Goal: Task Accomplishment & Management: Complete application form

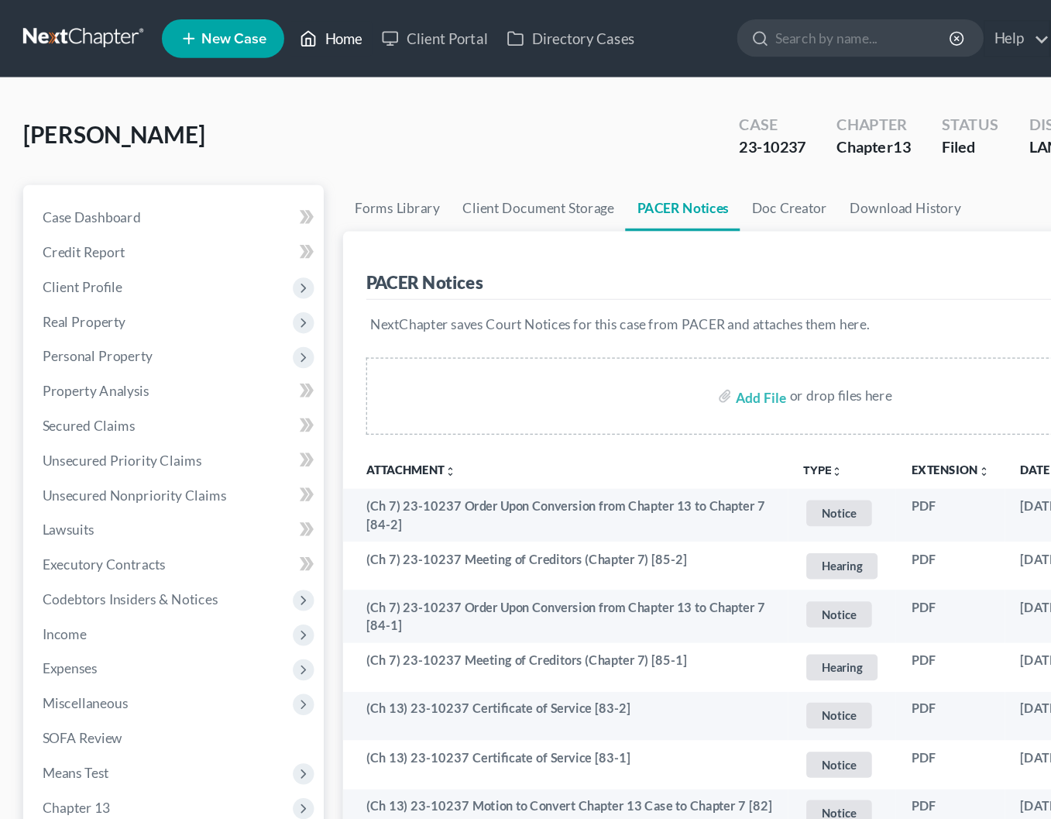
click at [259, 29] on link "Home" at bounding box center [266, 31] width 66 height 28
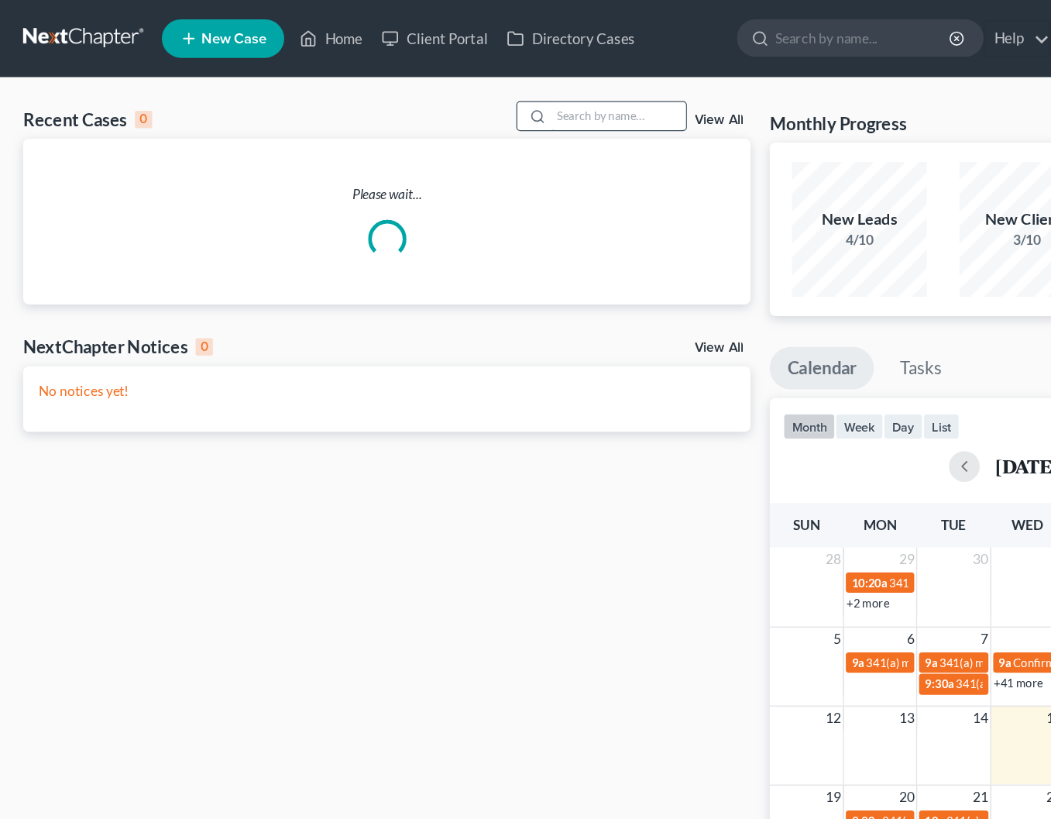
click at [489, 82] on input "search" at bounding box center [497, 93] width 108 height 22
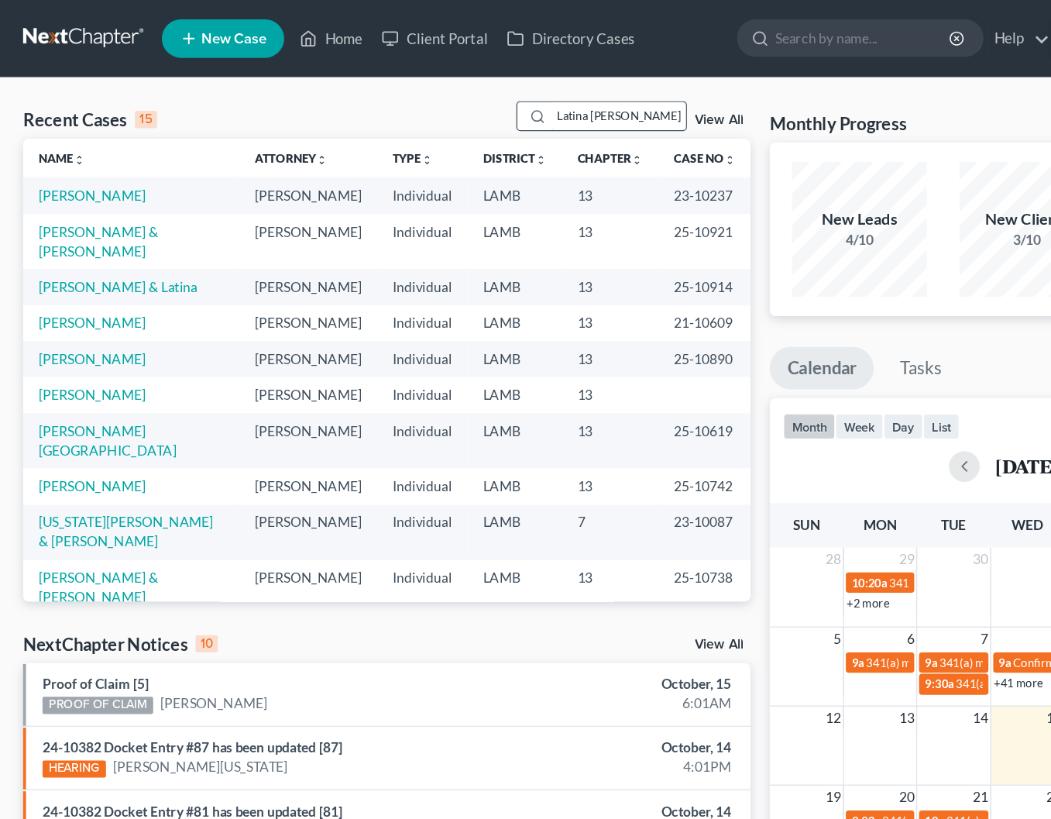
type input "Latina [PERSON_NAME]"
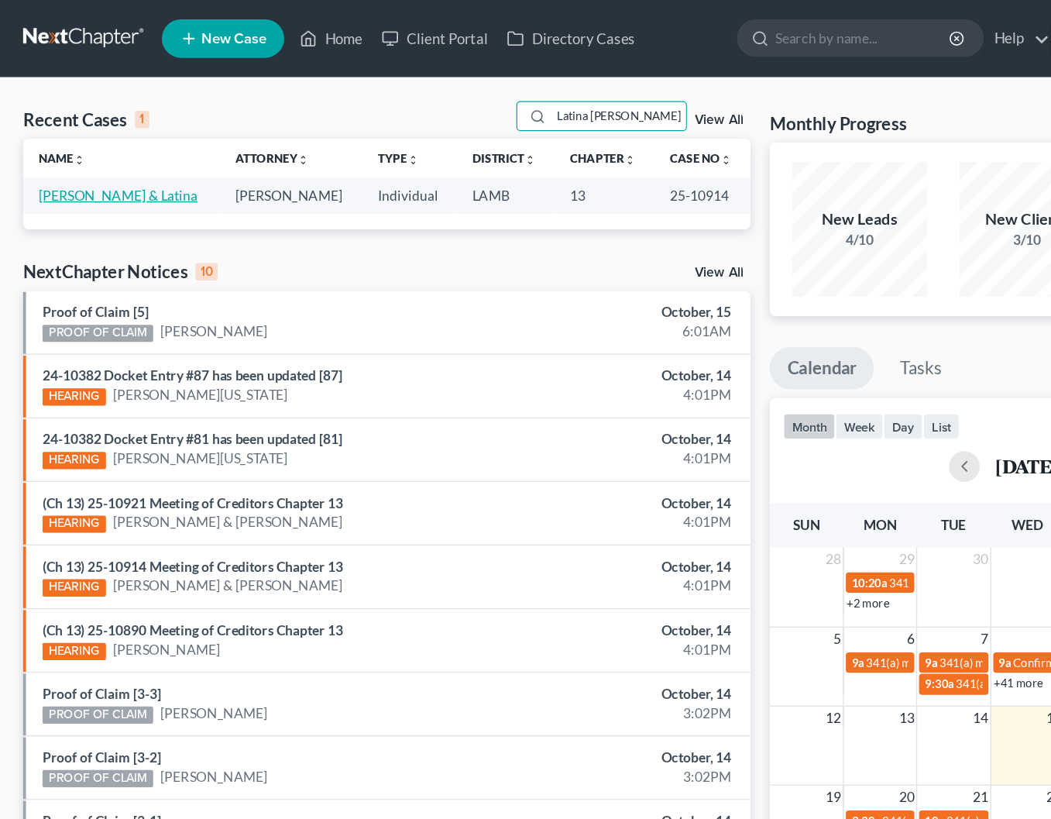
click at [94, 150] on link "[PERSON_NAME] & Latina" at bounding box center [95, 156] width 128 height 13
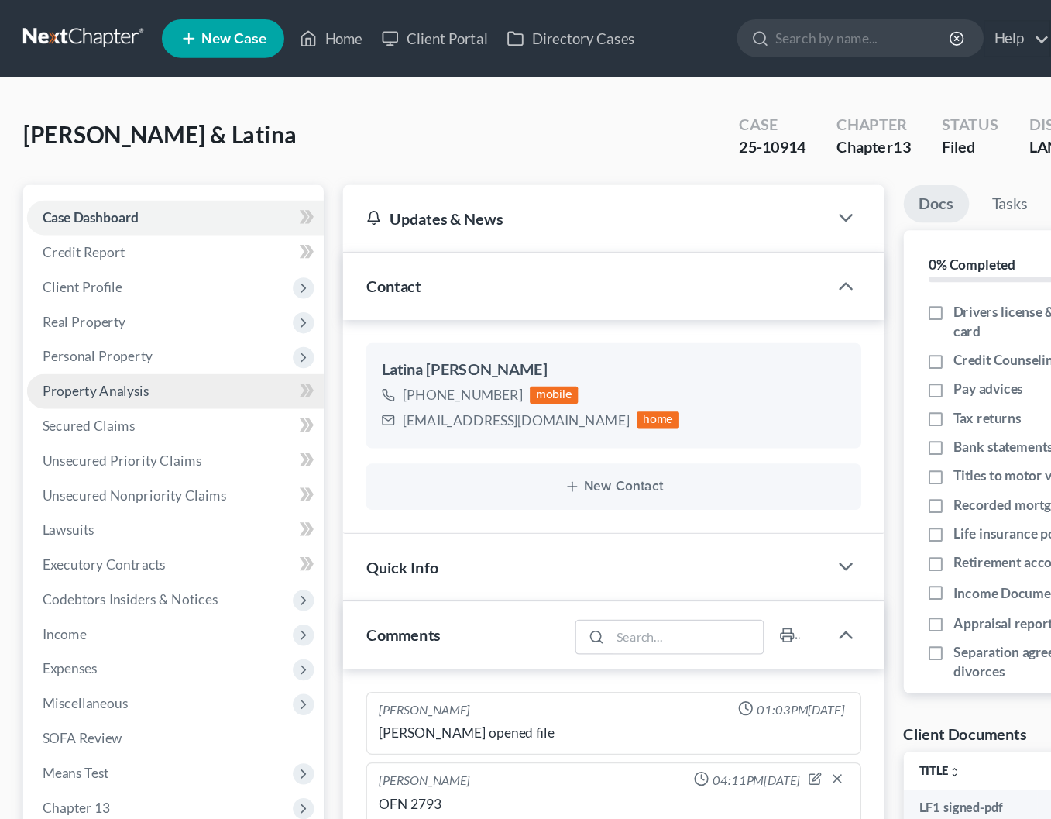
click at [139, 304] on link "Property Analysis" at bounding box center [141, 315] width 239 height 28
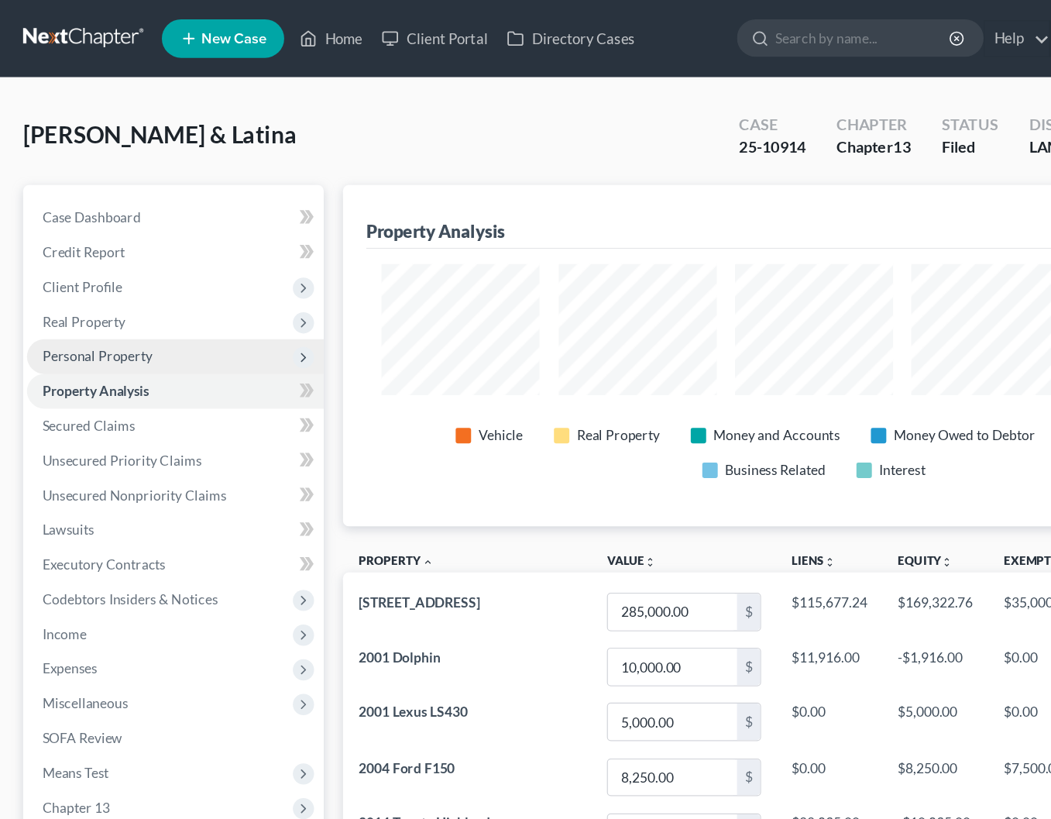
click at [136, 283] on span "Personal Property" at bounding box center [141, 287] width 239 height 28
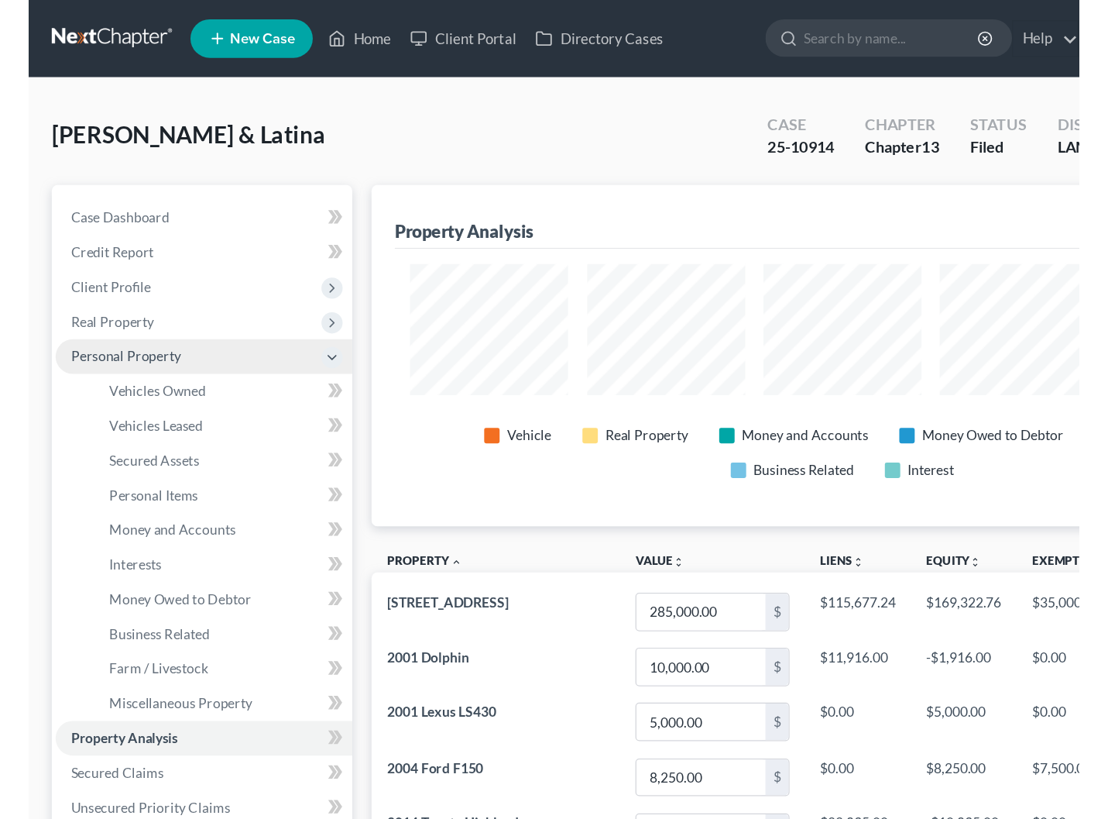
scroll to position [272, 756]
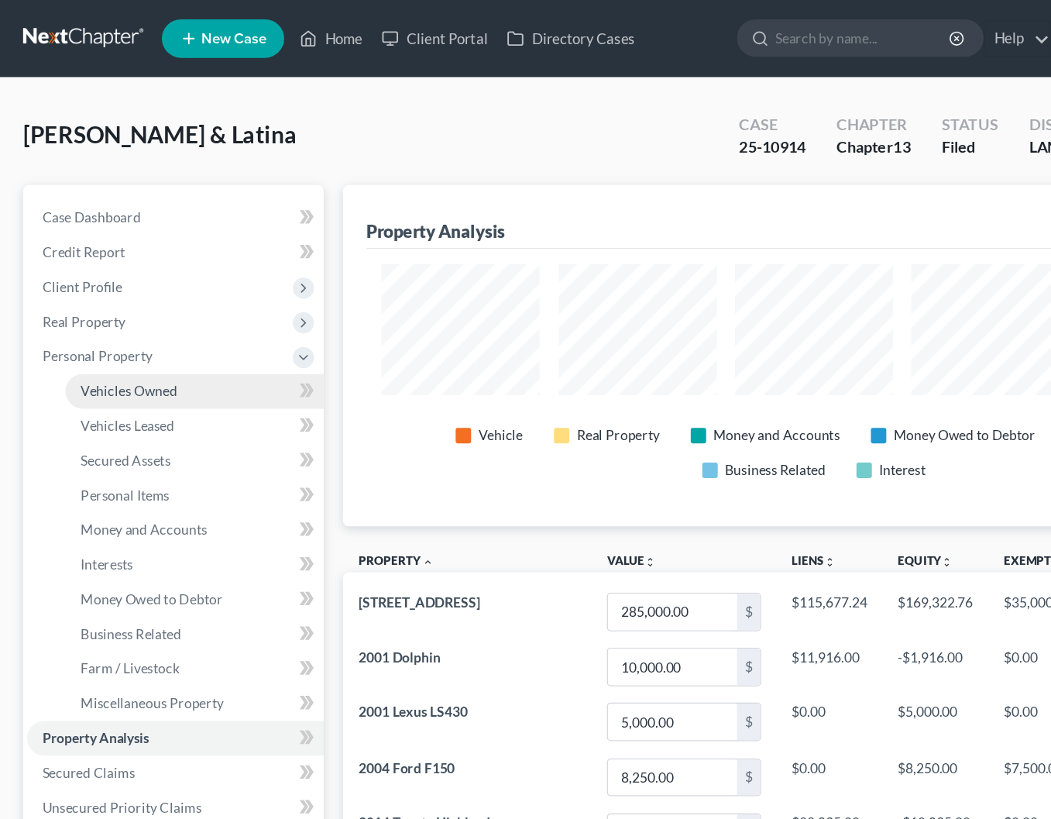
click at [166, 302] on link "Vehicles Owned" at bounding box center [157, 315] width 208 height 28
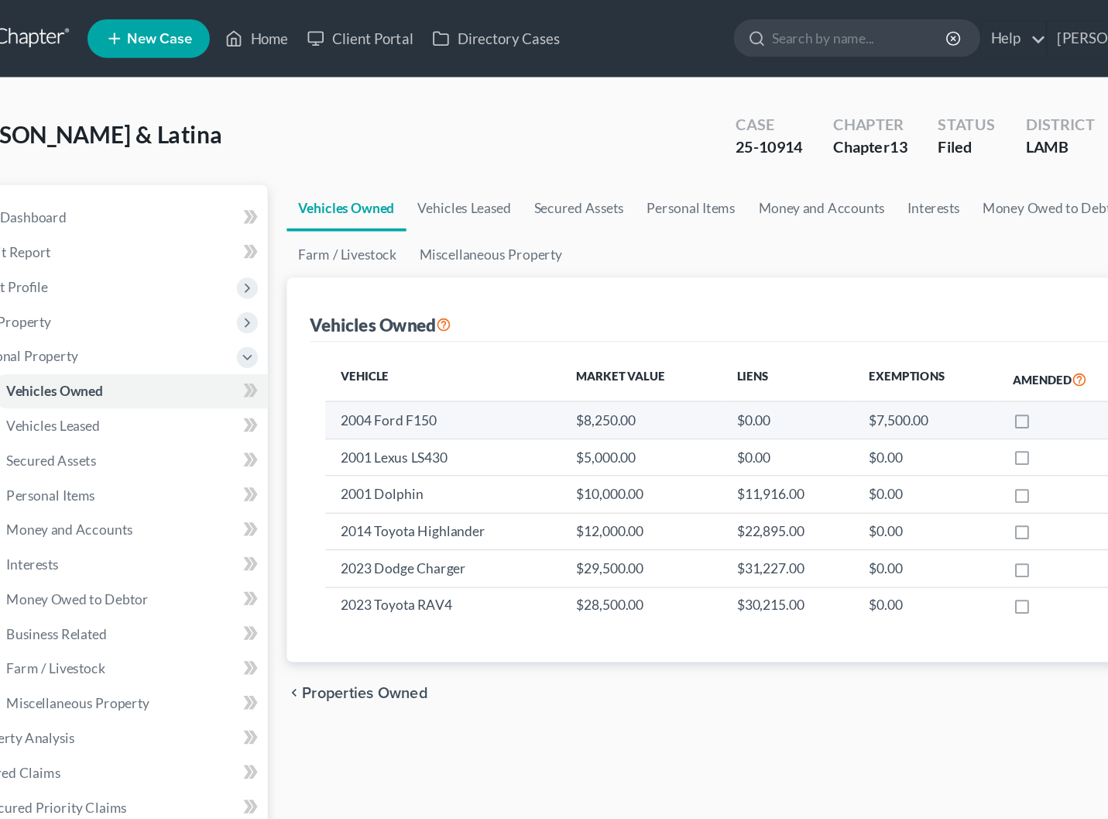
click at [321, 341] on td "2004 Ford F150" at bounding box center [416, 337] width 190 height 29
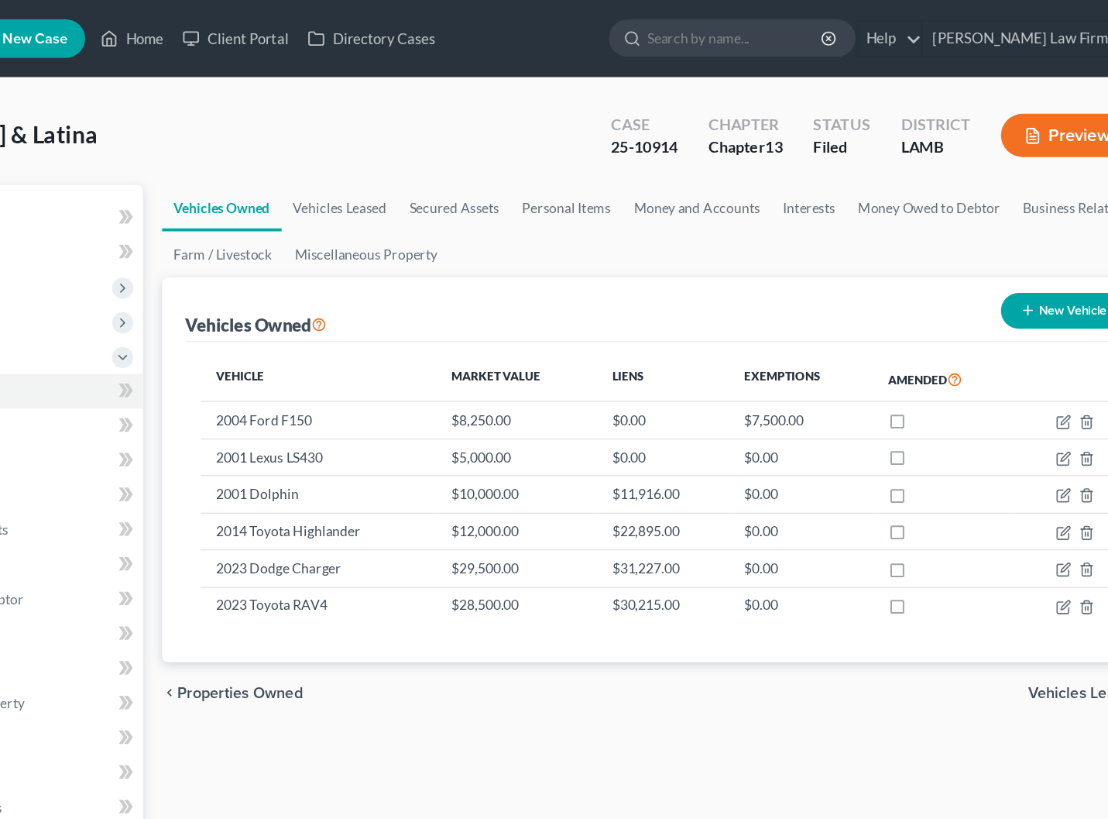
click at [965, 106] on button "Preview" at bounding box center [1018, 108] width 106 height 35
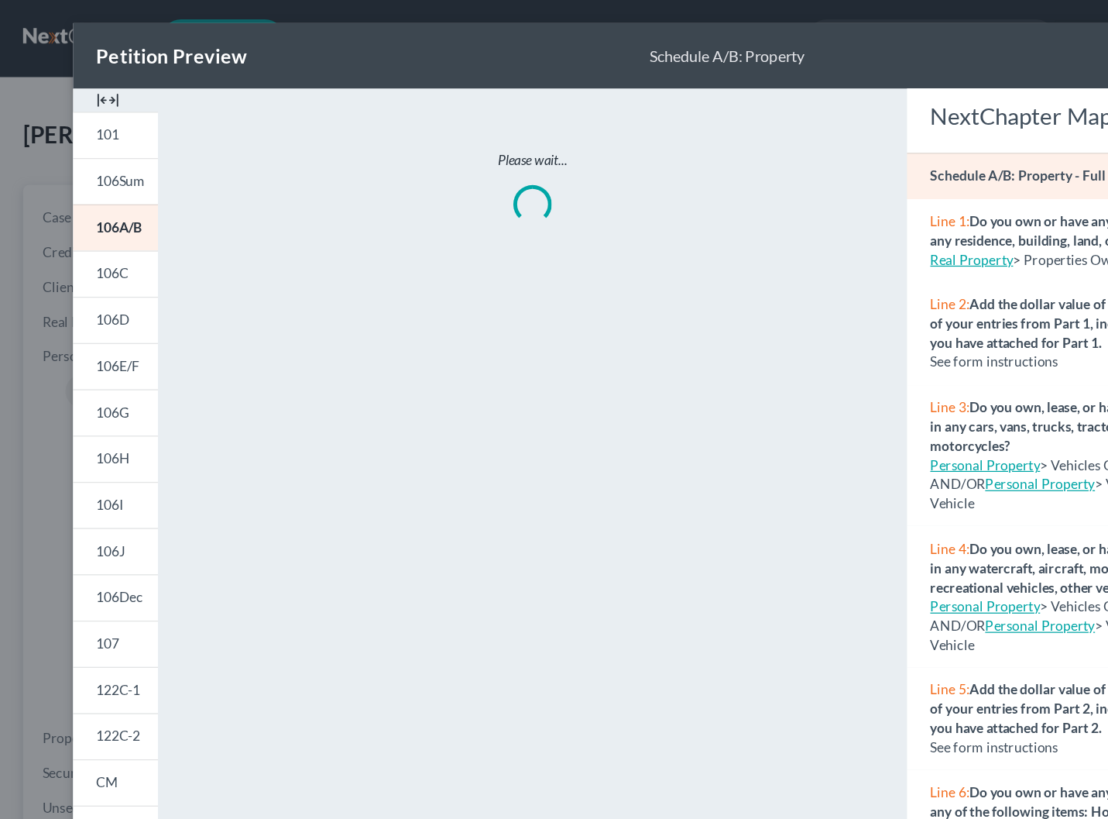
click at [100, 83] on div at bounding box center [93, 80] width 68 height 19
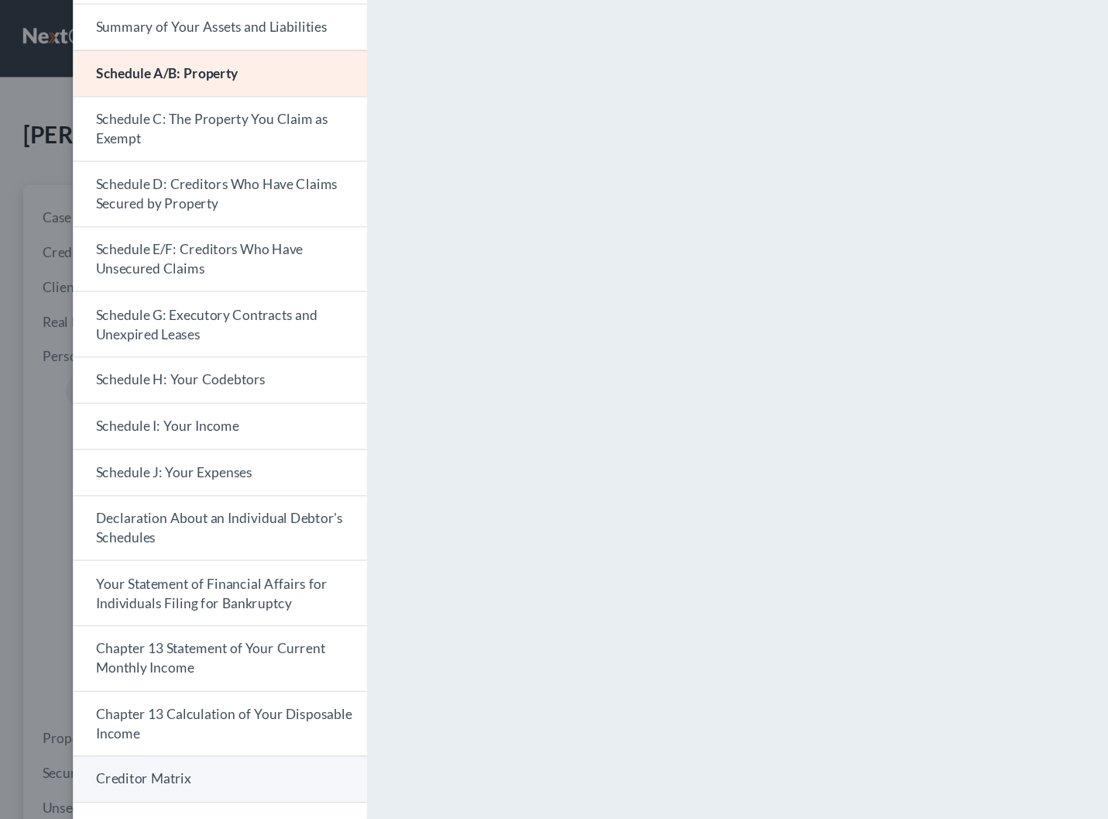
scroll to position [138, 0]
click at [159, 610] on link "Creditor Matrix" at bounding box center [177, 627] width 236 height 37
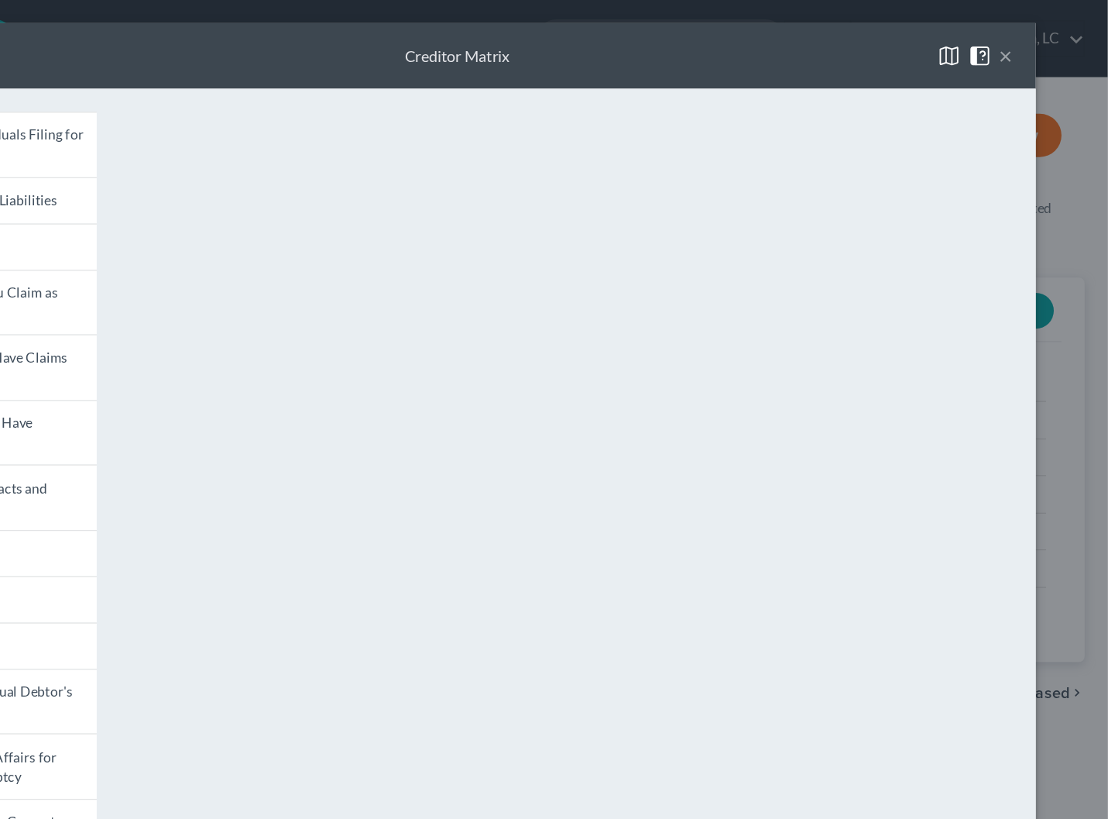
scroll to position [0, 0]
click at [1021, 52] on button "×" at bounding box center [1026, 45] width 11 height 19
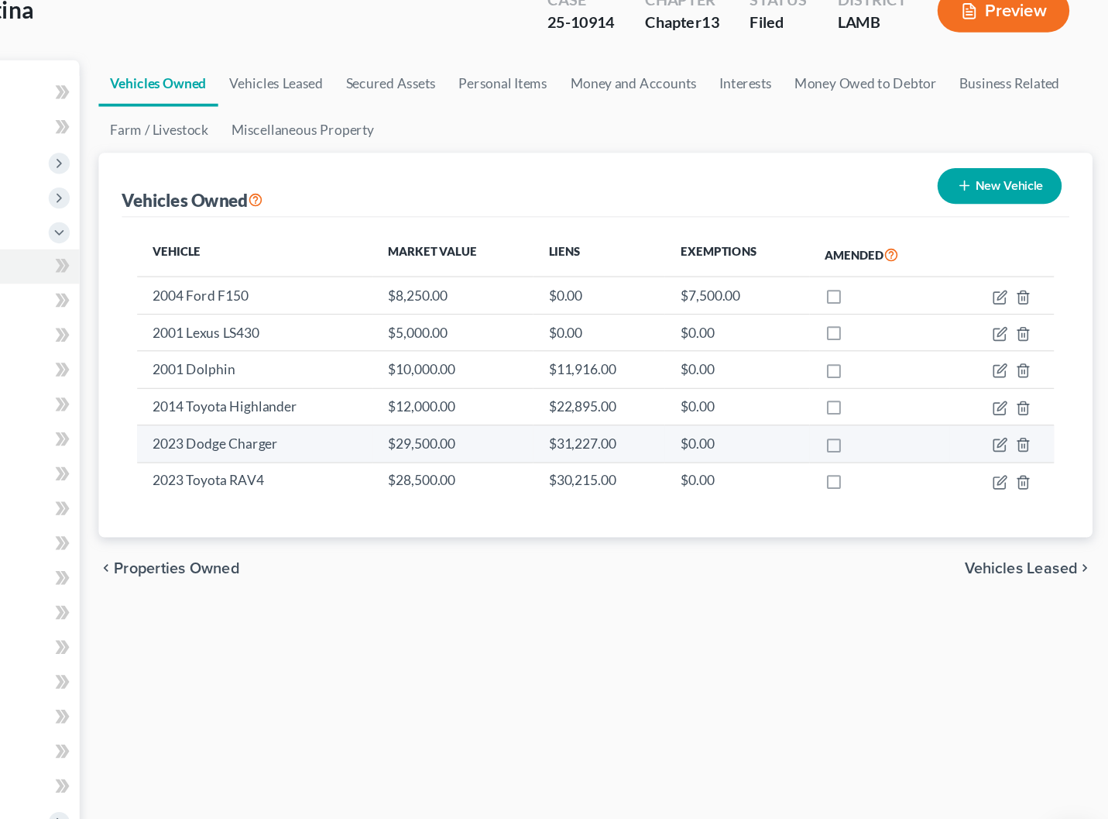
click at [321, 442] on td "2023 Dodge Charger" at bounding box center [416, 456] width 190 height 29
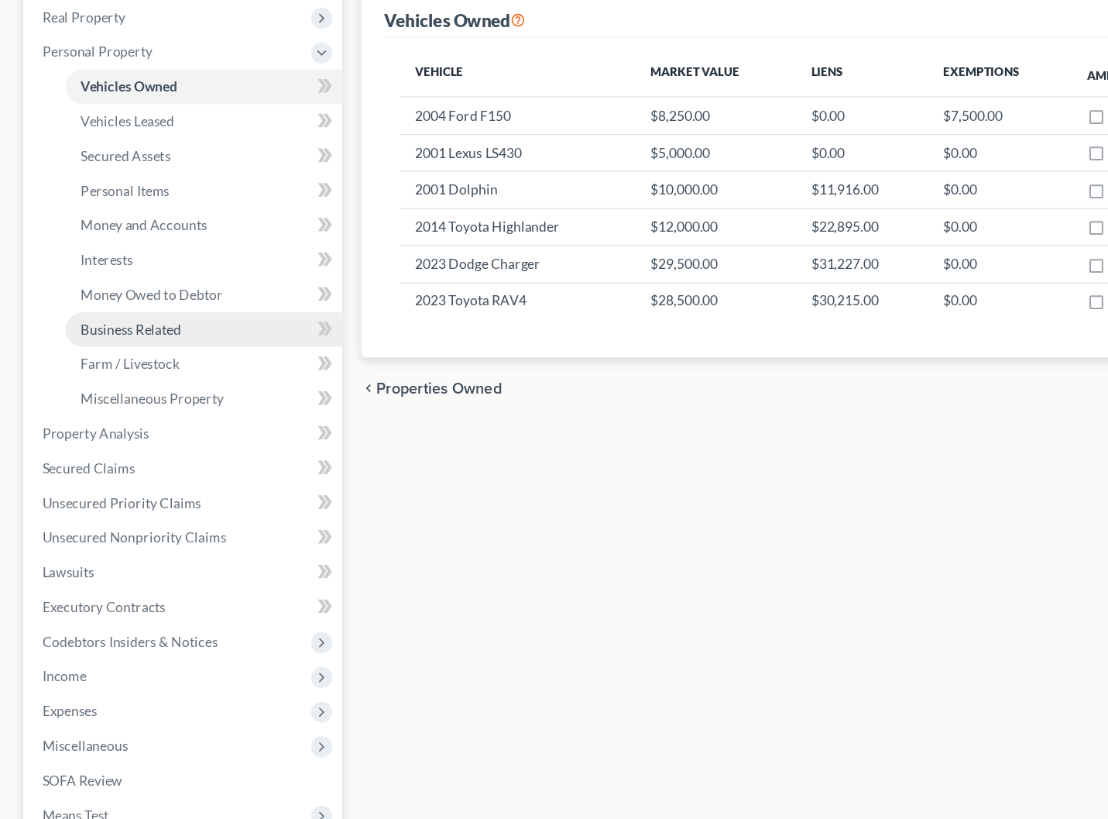
scroll to position [84, 0]
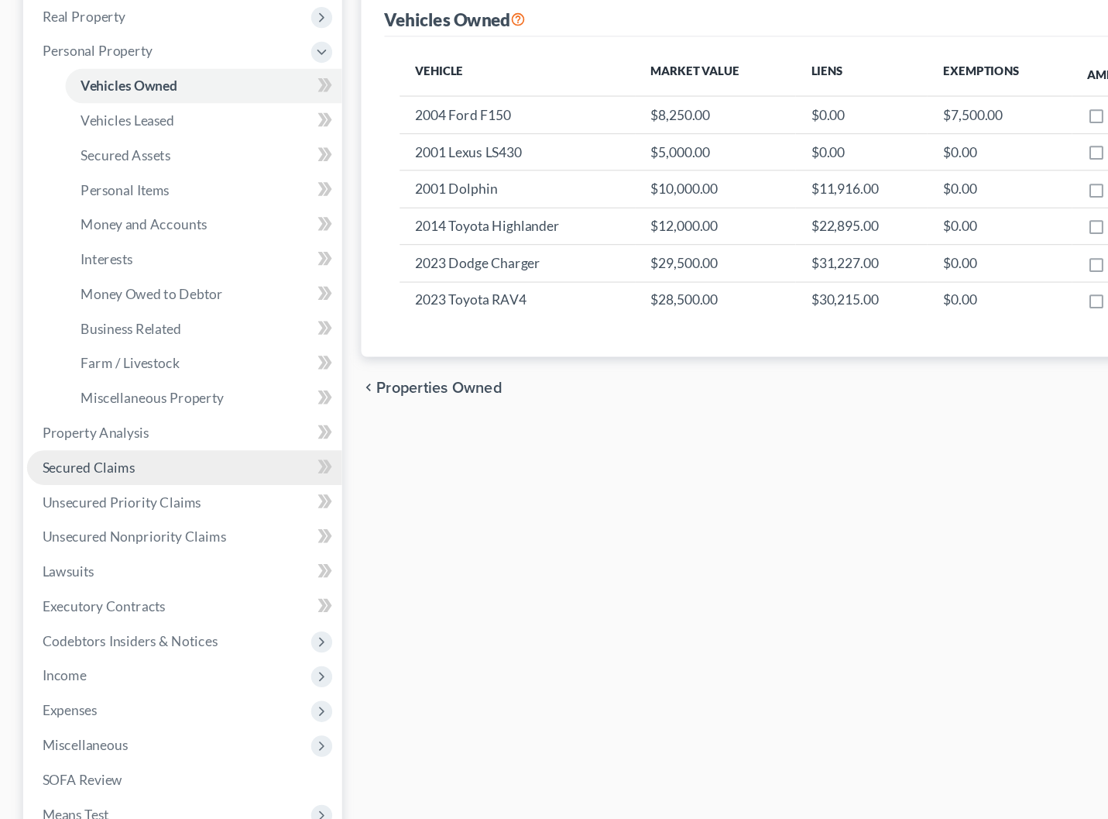
click at [132, 523] on link "Secured Claims" at bounding box center [148, 537] width 253 height 28
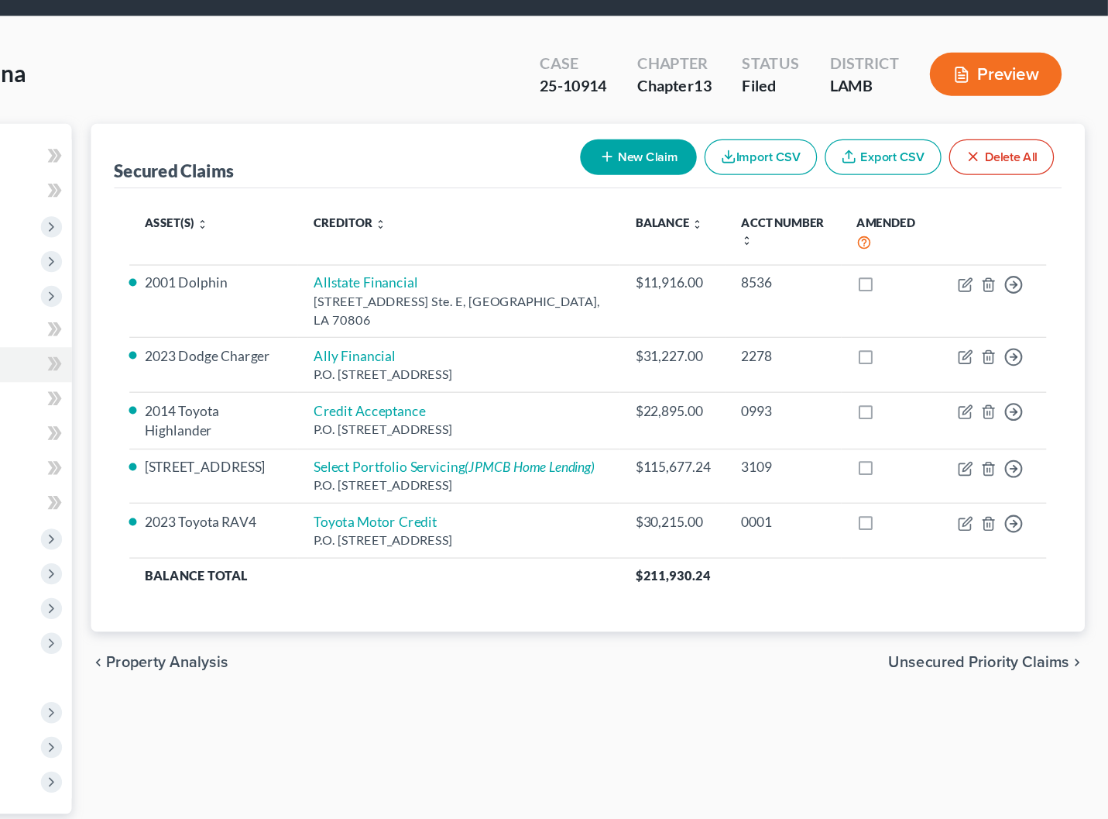
click at [965, 91] on button "Preview" at bounding box center [1018, 108] width 106 height 35
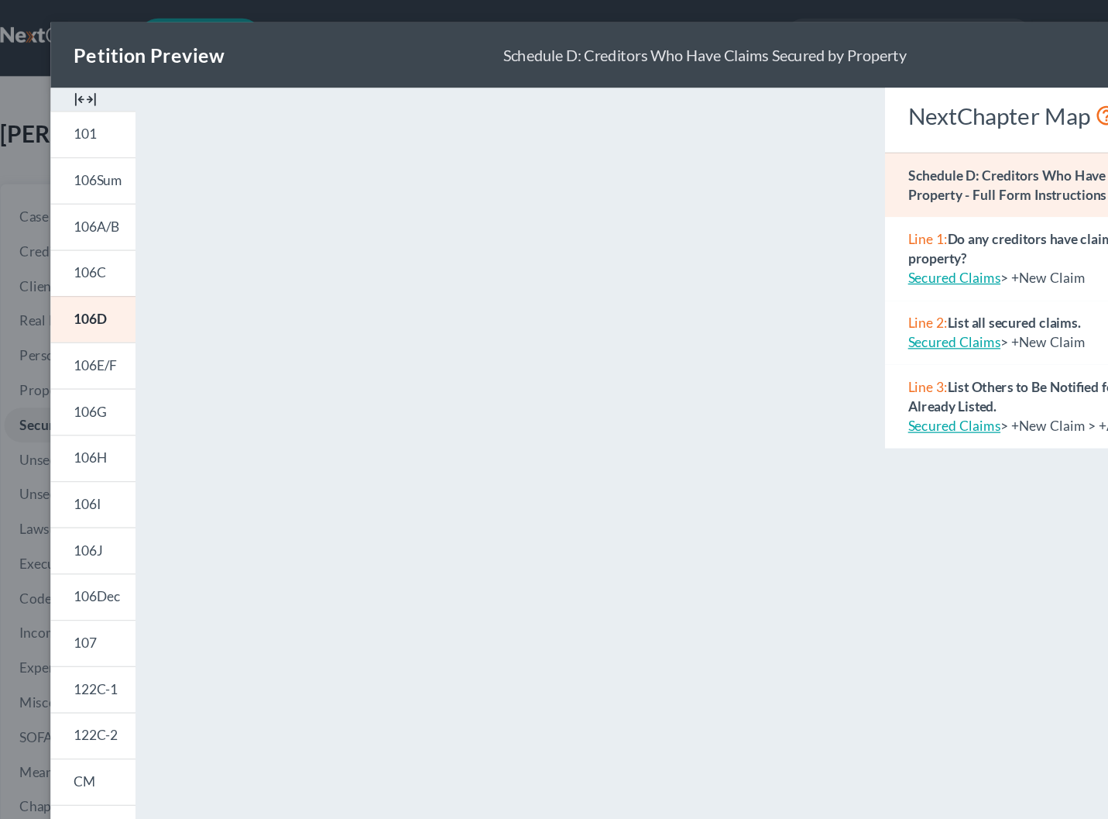
click at [77, 80] on img at bounding box center [86, 80] width 19 height 19
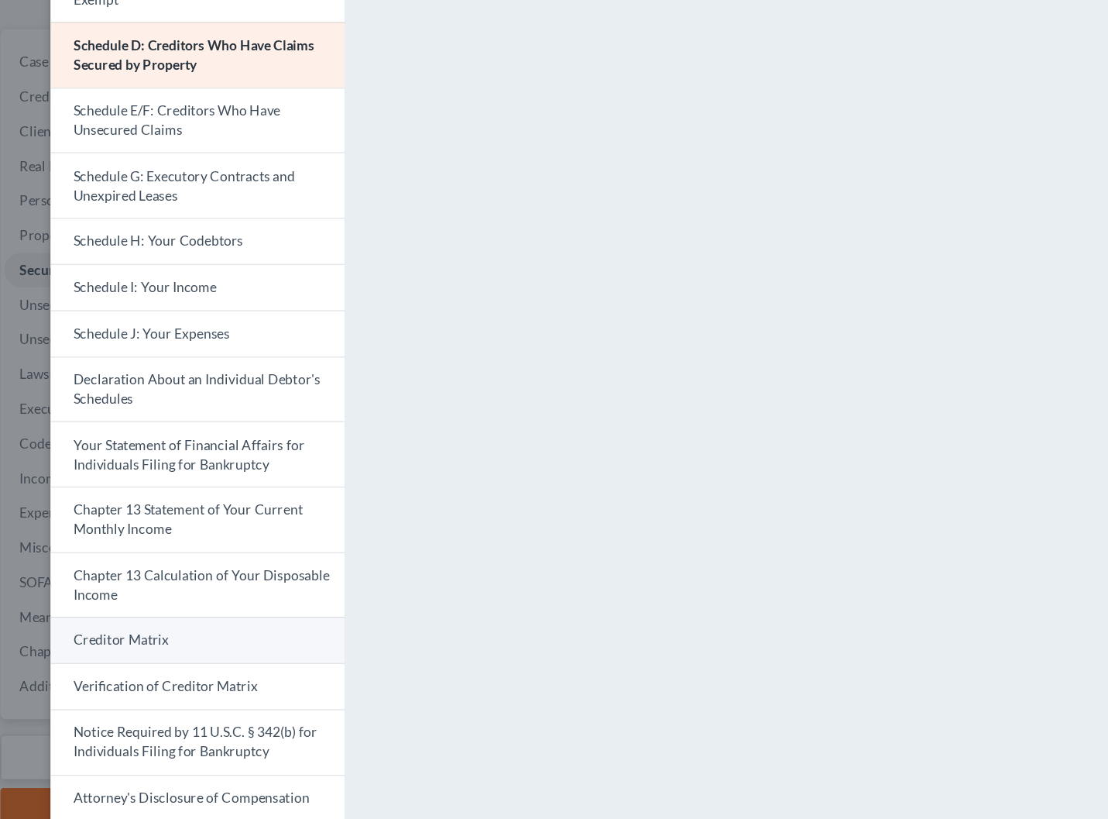
scroll to position [125, 0]
click at [141, 622] on link "Creditor Matrix" at bounding box center [177, 640] width 236 height 37
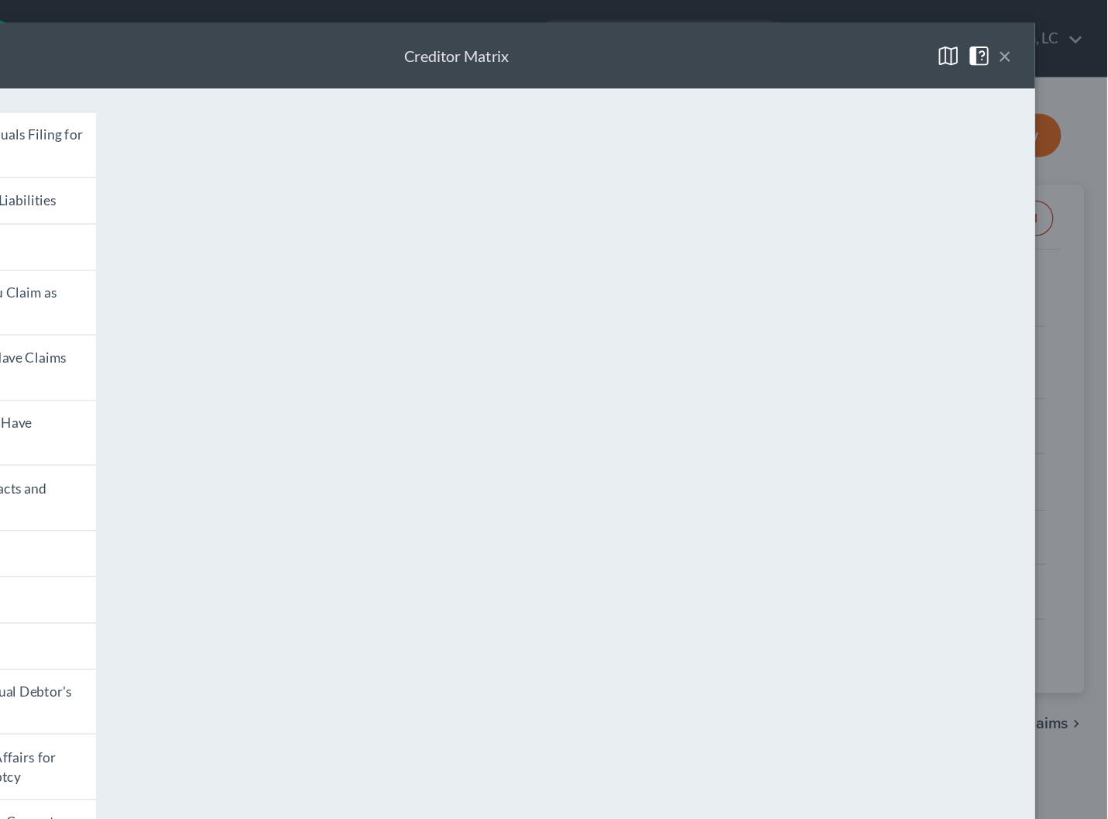
scroll to position [0, 0]
click at [1021, 46] on button "×" at bounding box center [1026, 45] width 11 height 19
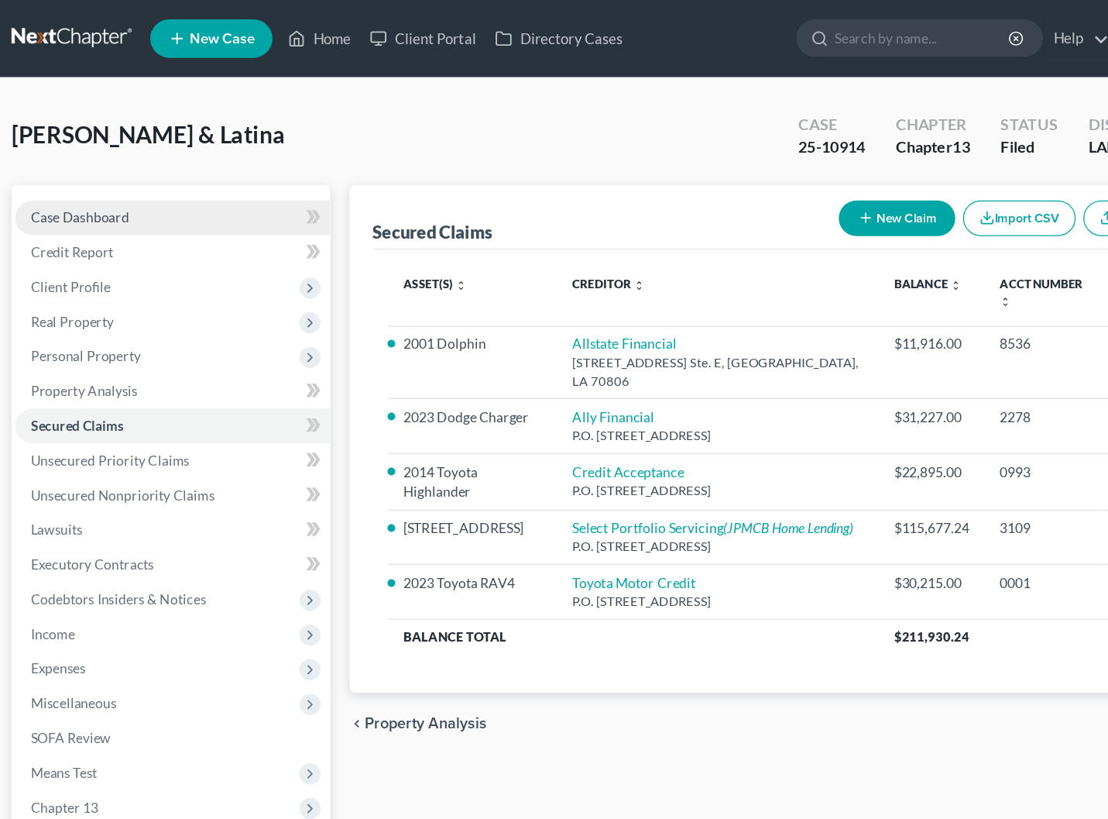
click at [126, 172] on link "Case Dashboard" at bounding box center [148, 175] width 253 height 28
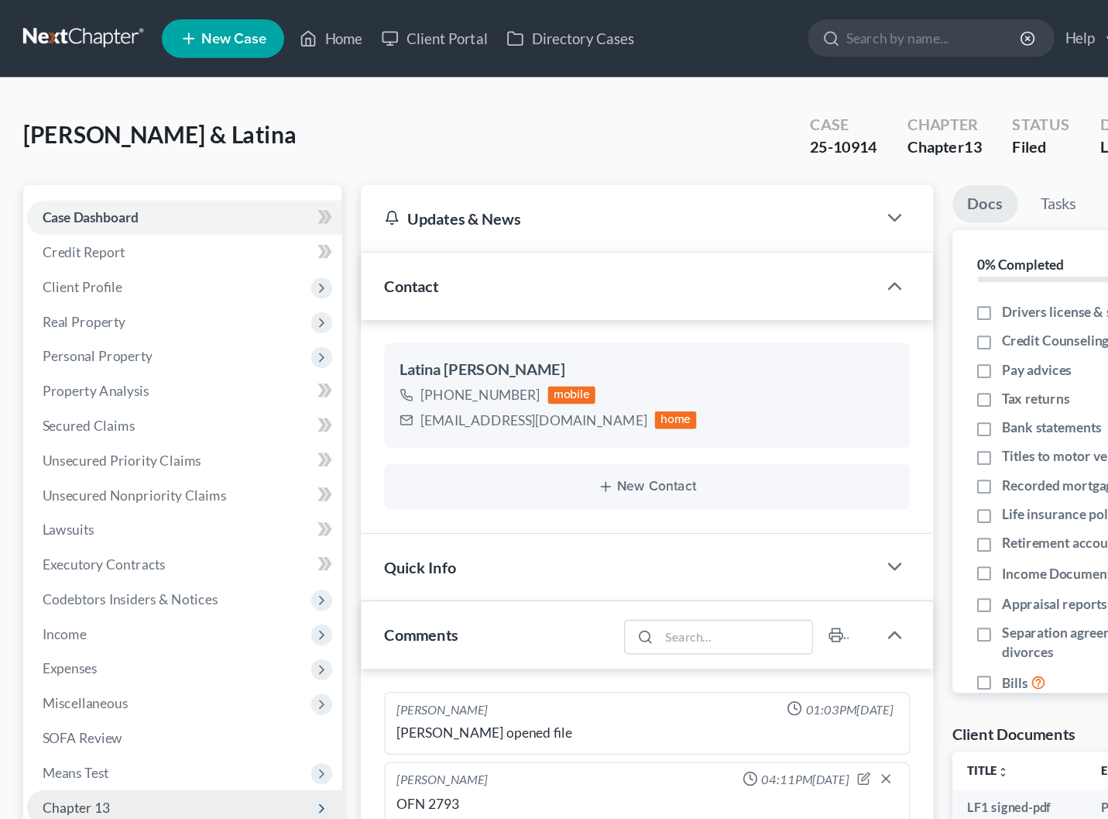
click at [116, 635] on span "Chapter 13" at bounding box center [148, 649] width 253 height 28
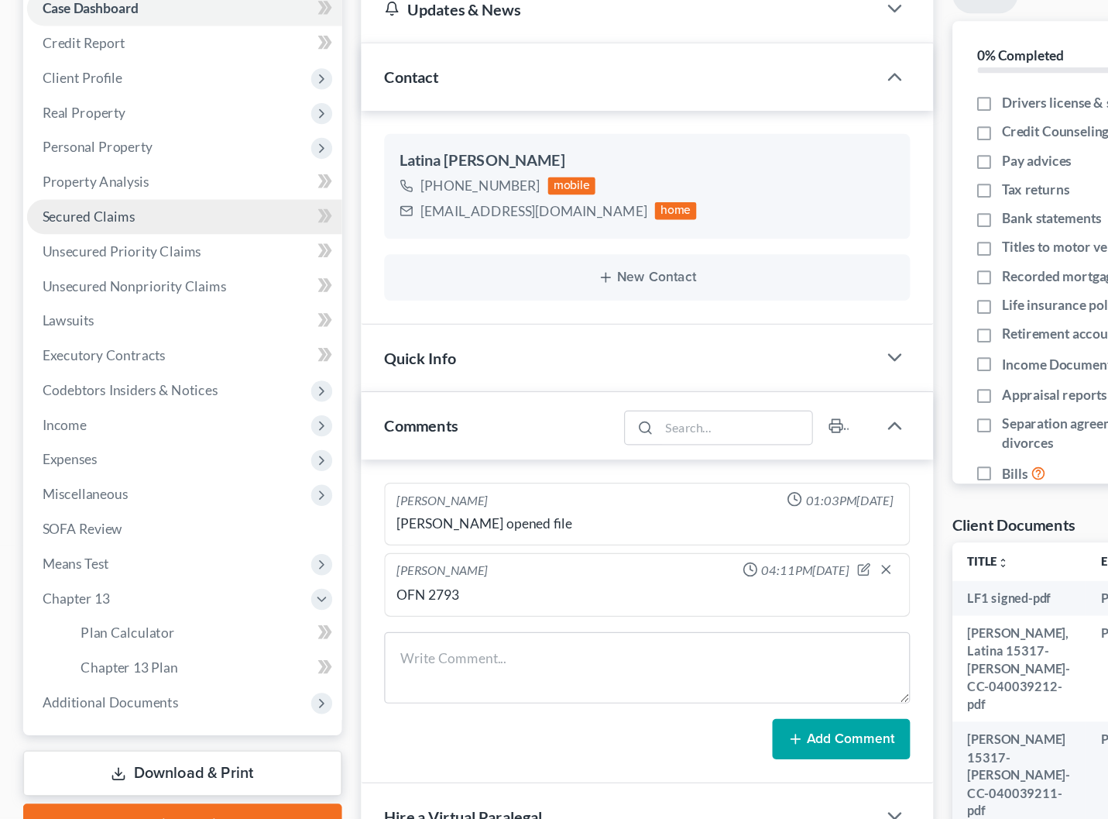
scroll to position [32, 0]
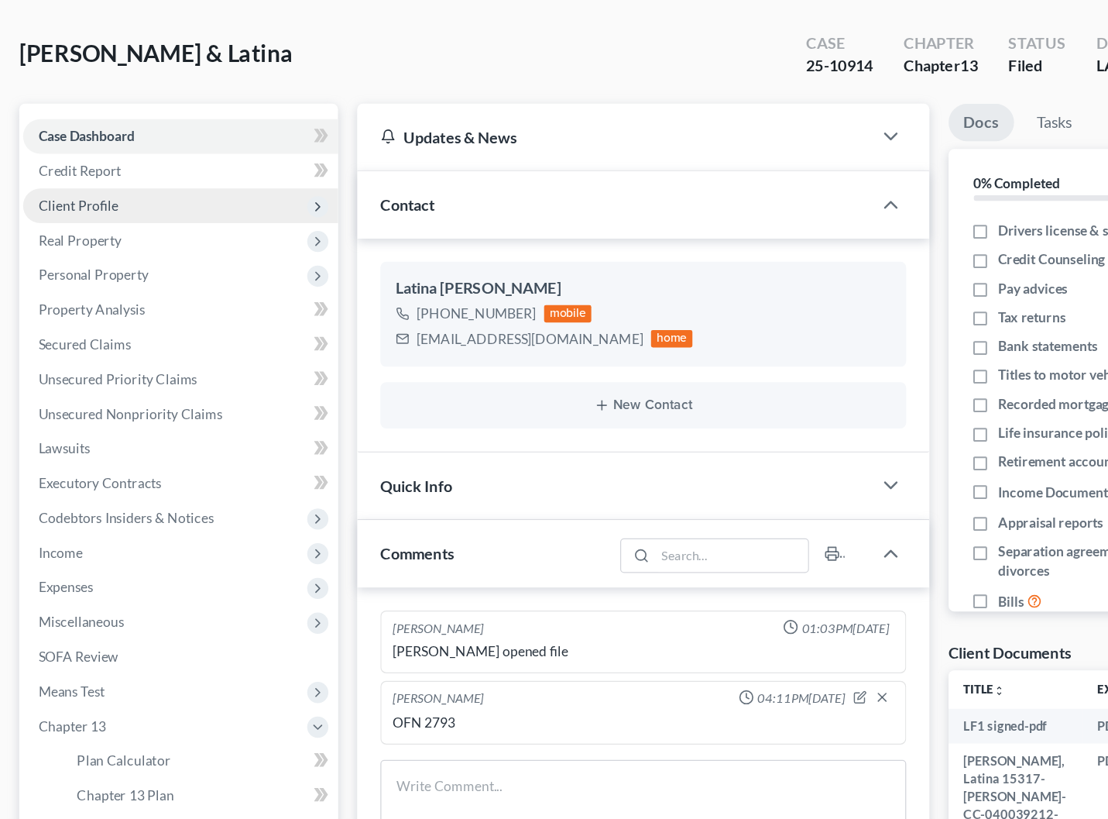
click at [96, 185] on span "Client Profile" at bounding box center [148, 199] width 253 height 28
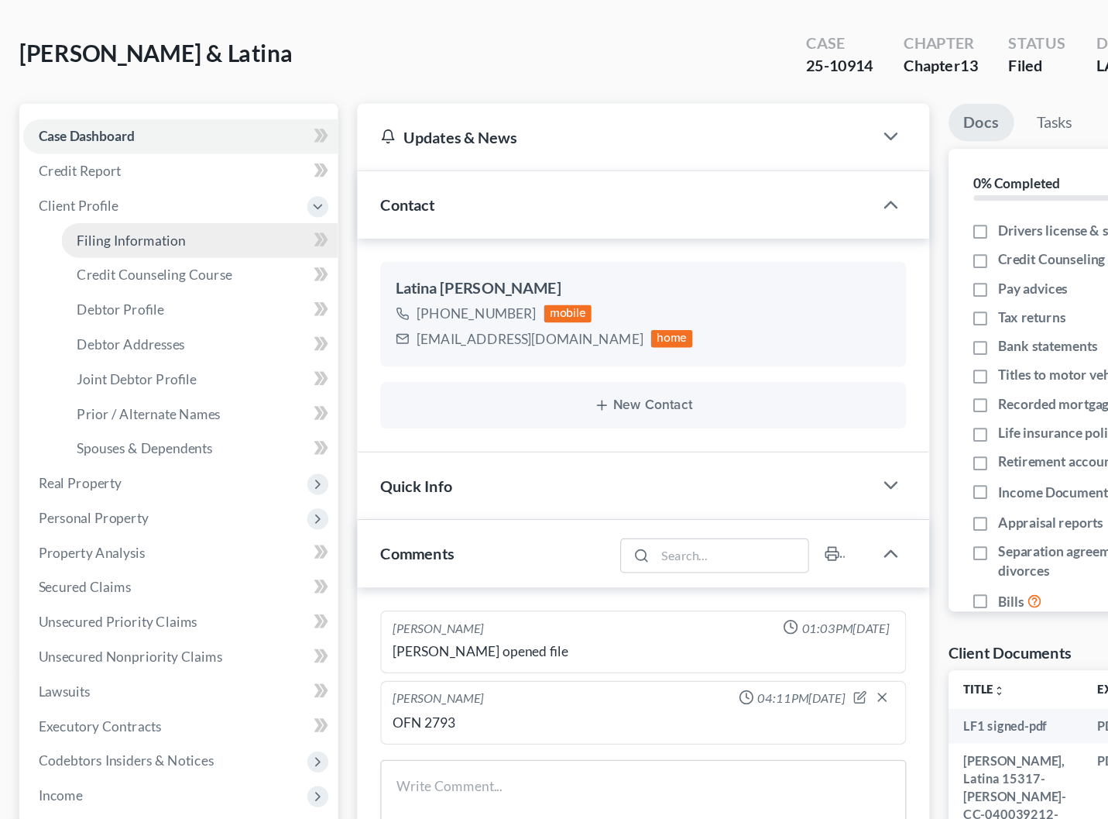
click at [104, 220] on span "Filing Information" at bounding box center [109, 226] width 88 height 13
select select "1"
select select "3"
select select "35"
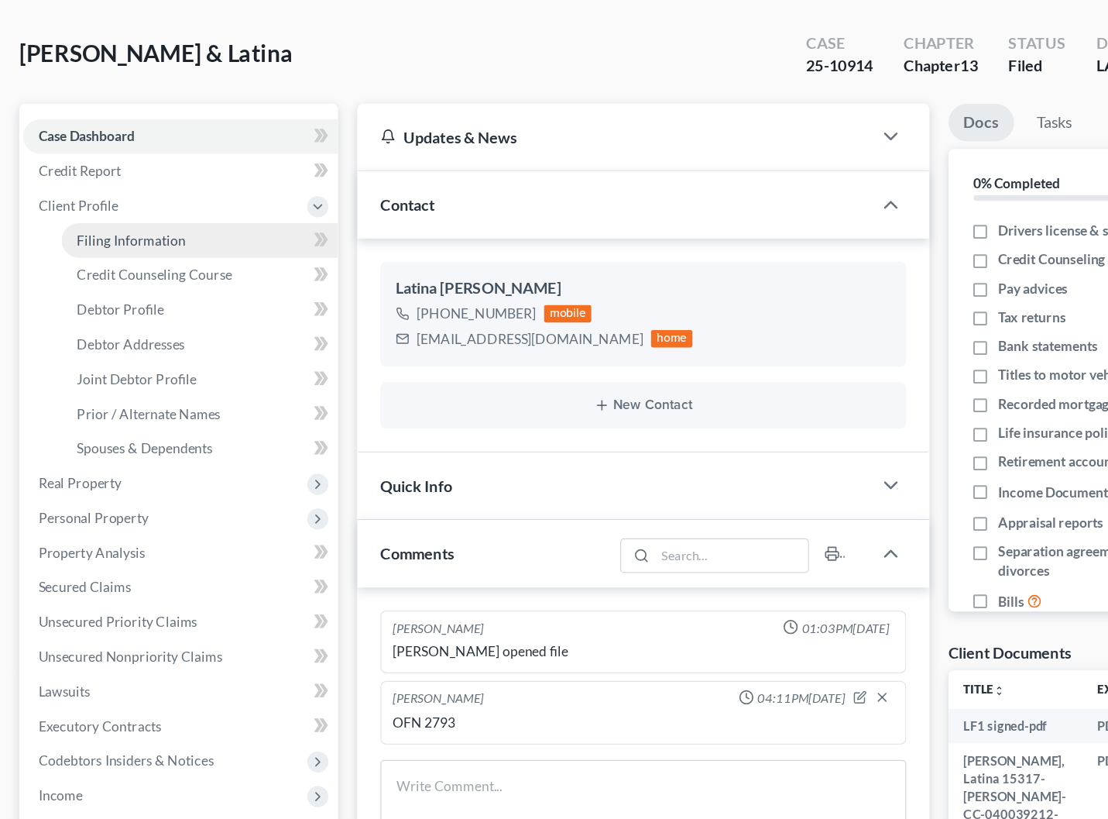
select select "0"
select select "19"
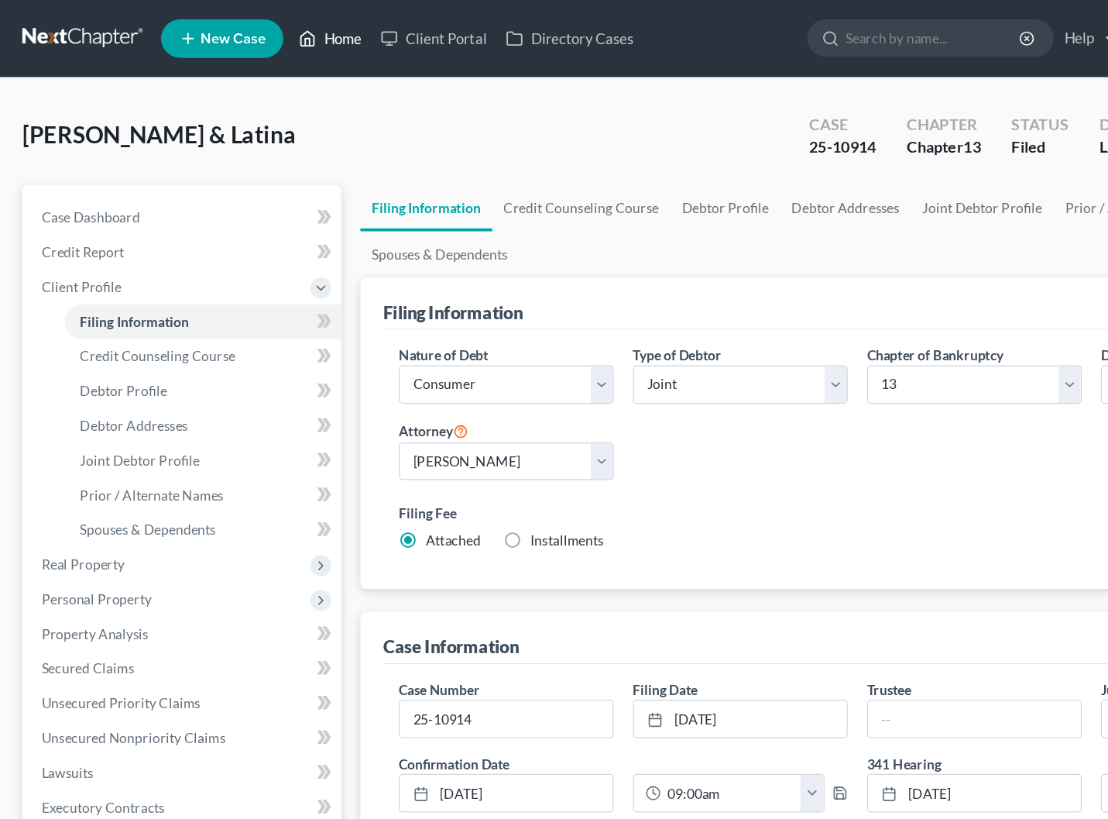
click at [258, 31] on link "Home" at bounding box center [266, 31] width 66 height 28
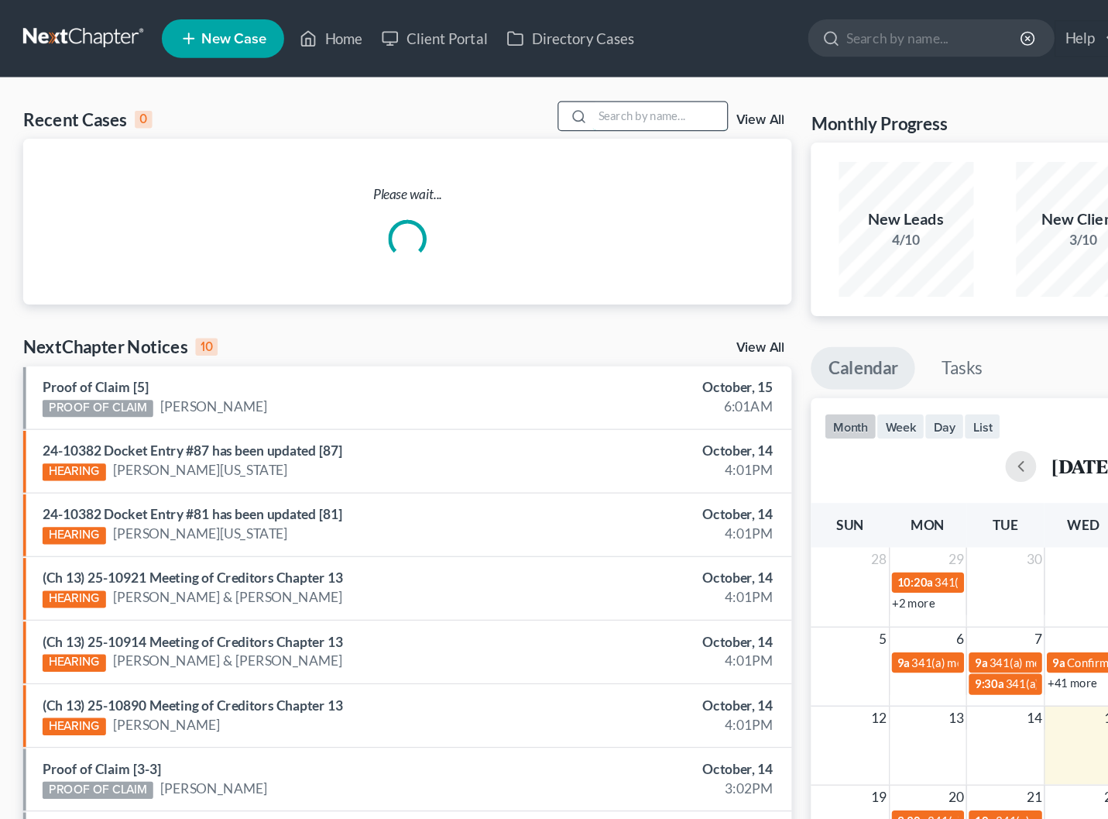
click at [531, 90] on input "search" at bounding box center [530, 93] width 108 height 22
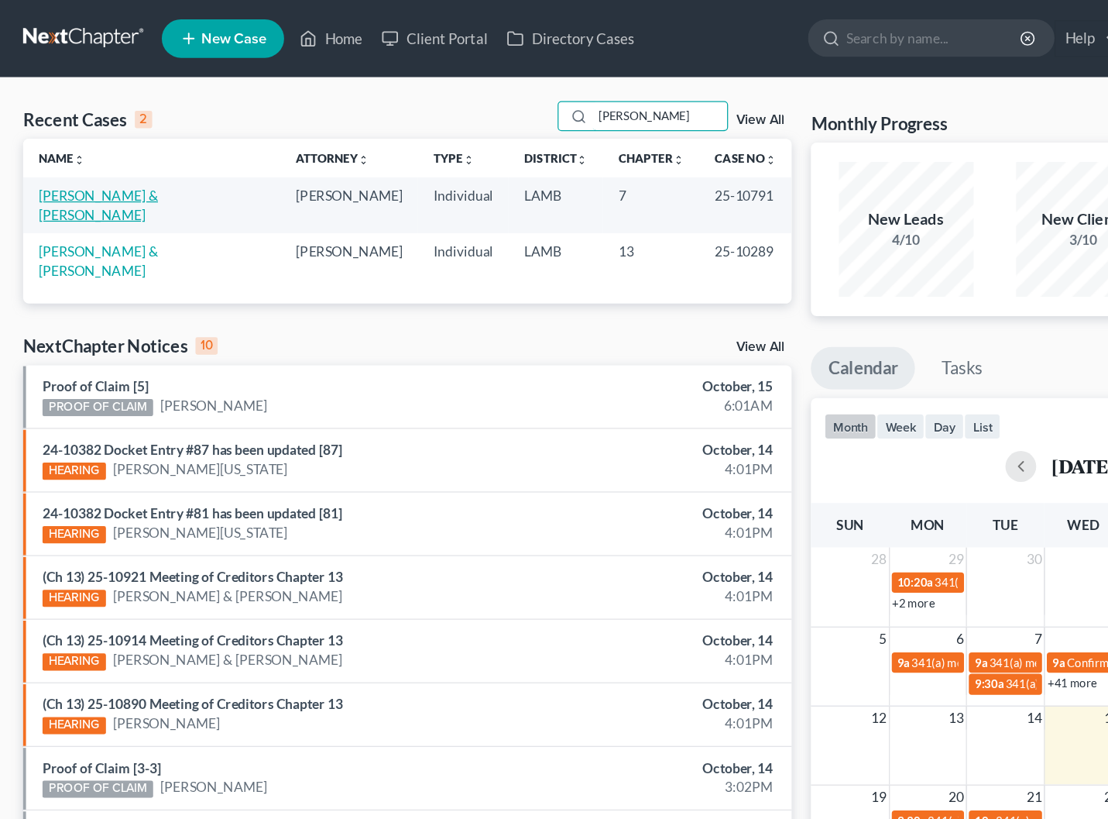
type input "[PERSON_NAME]"
click at [105, 160] on link "[PERSON_NAME] & [PERSON_NAME]" at bounding box center [79, 164] width 96 height 29
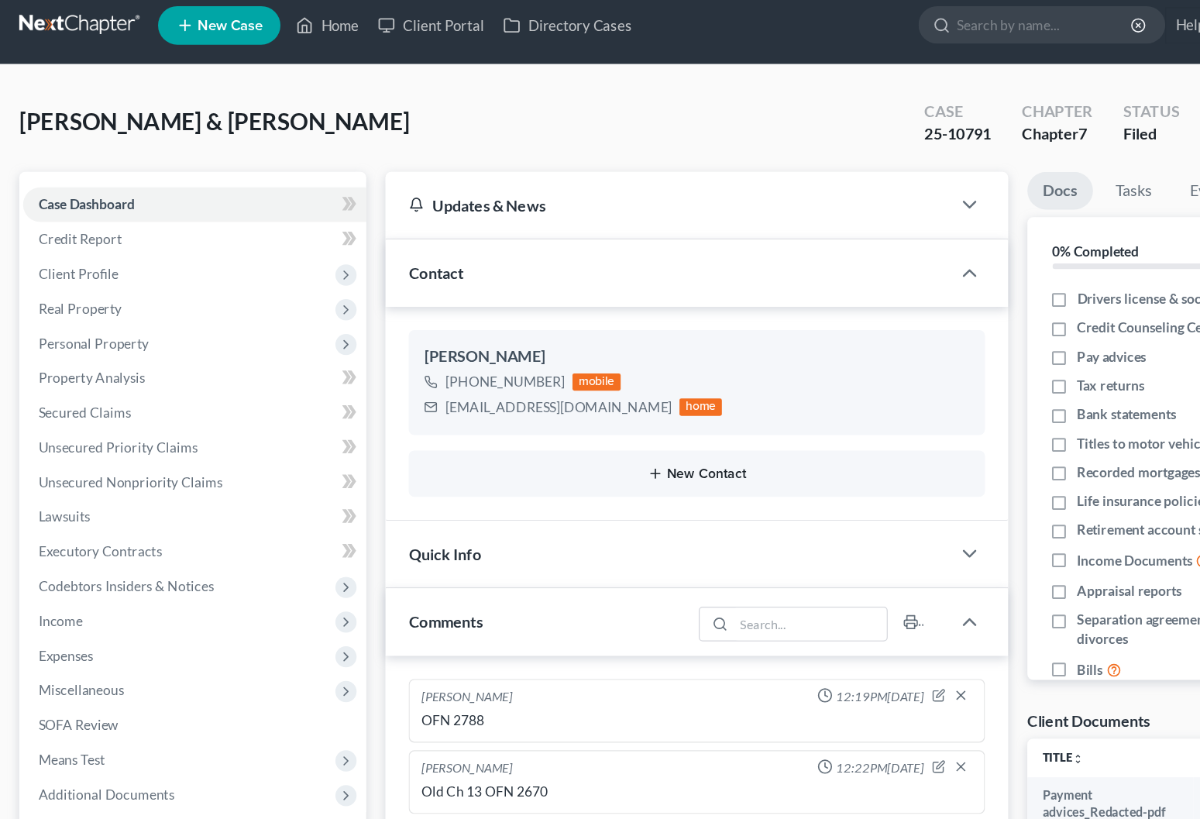
scroll to position [11, 0]
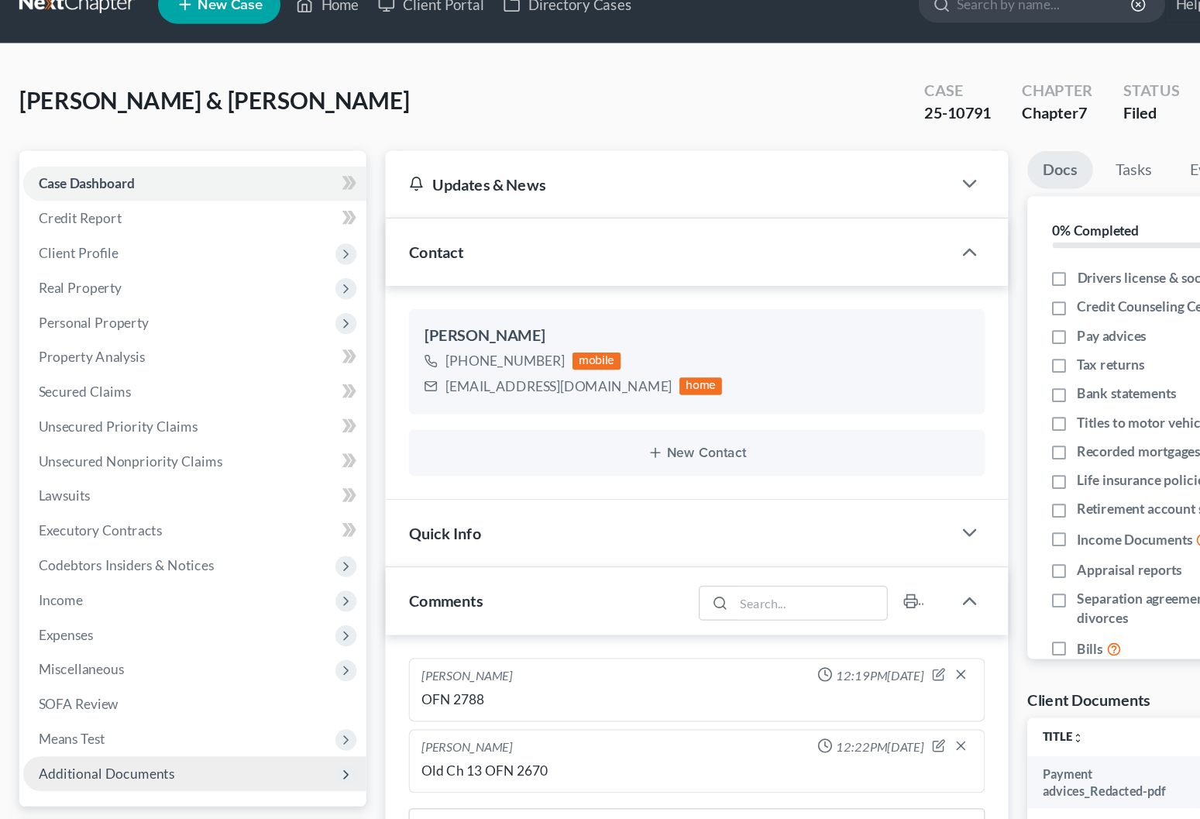
click at [225, 624] on span "Additional Documents" at bounding box center [160, 638] width 276 height 28
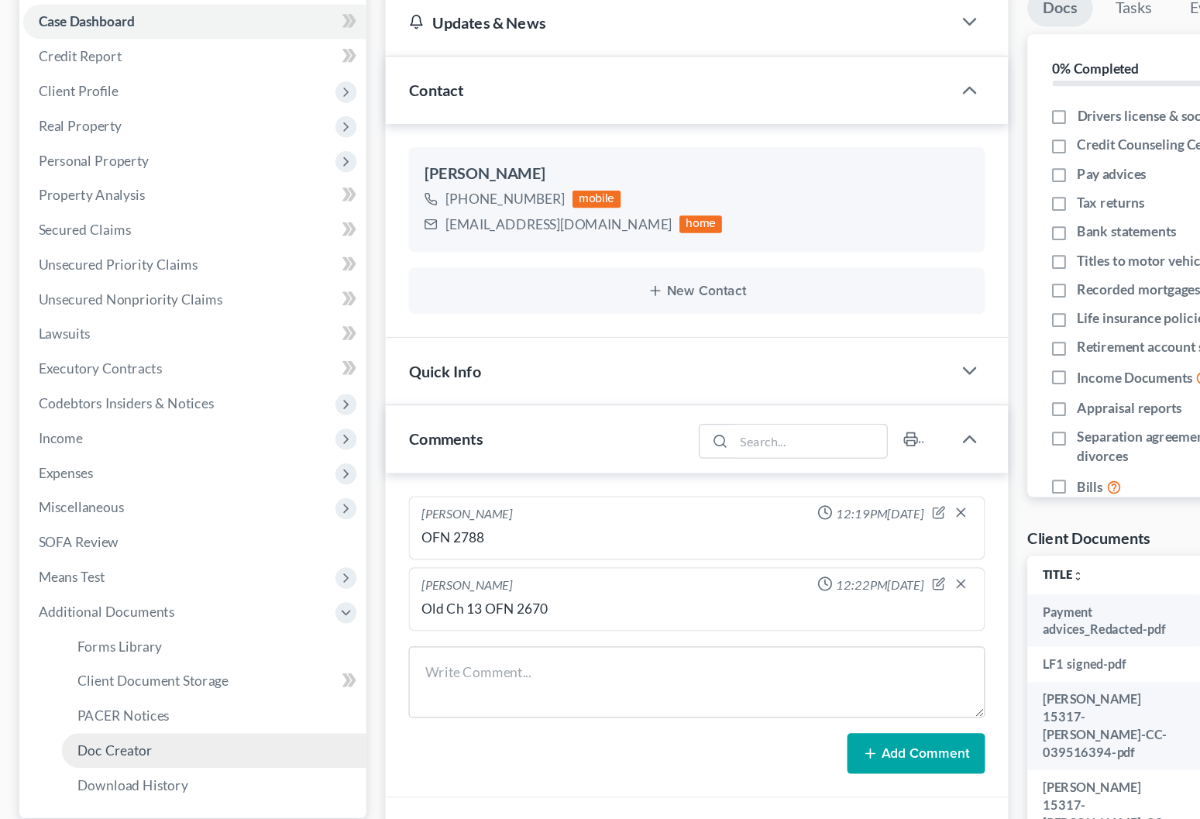
click at [187, 736] on link "Doc Creator" at bounding box center [175, 750] width 245 height 28
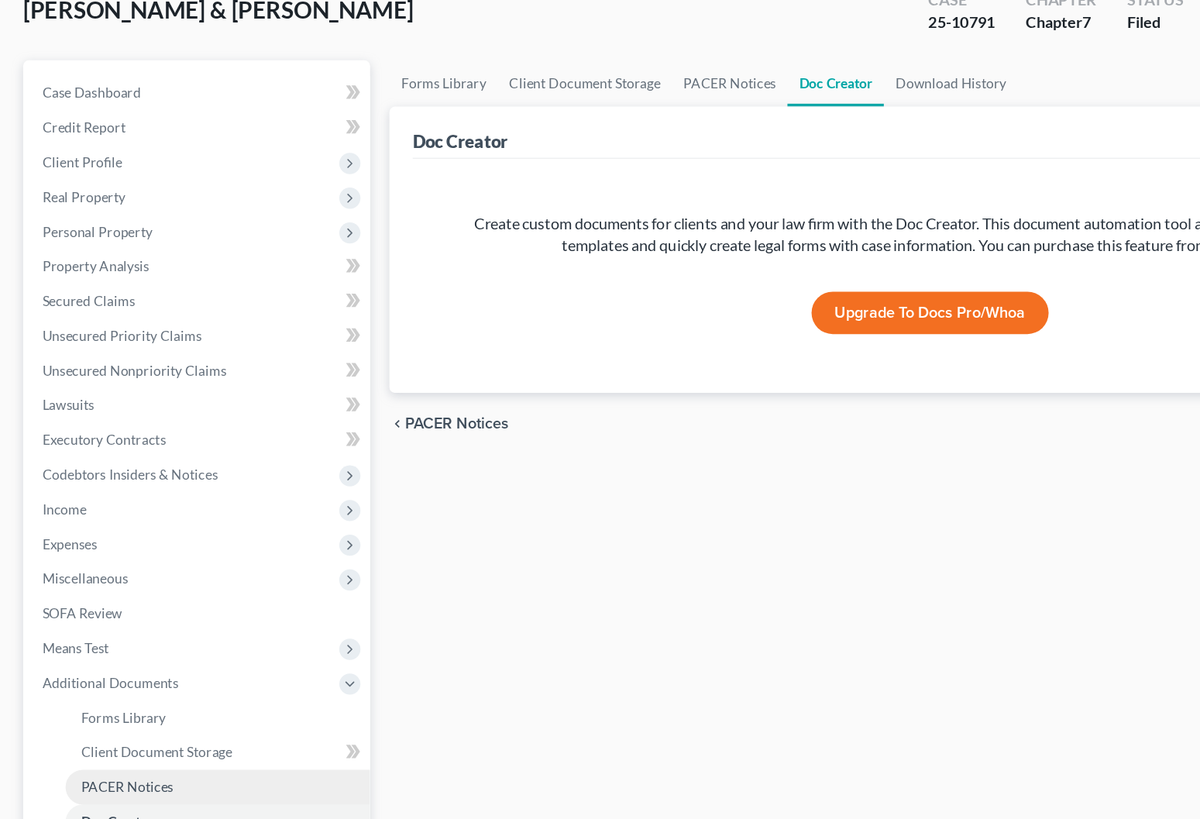
click at [179, 719] on link "PACER Notices" at bounding box center [175, 733] width 245 height 28
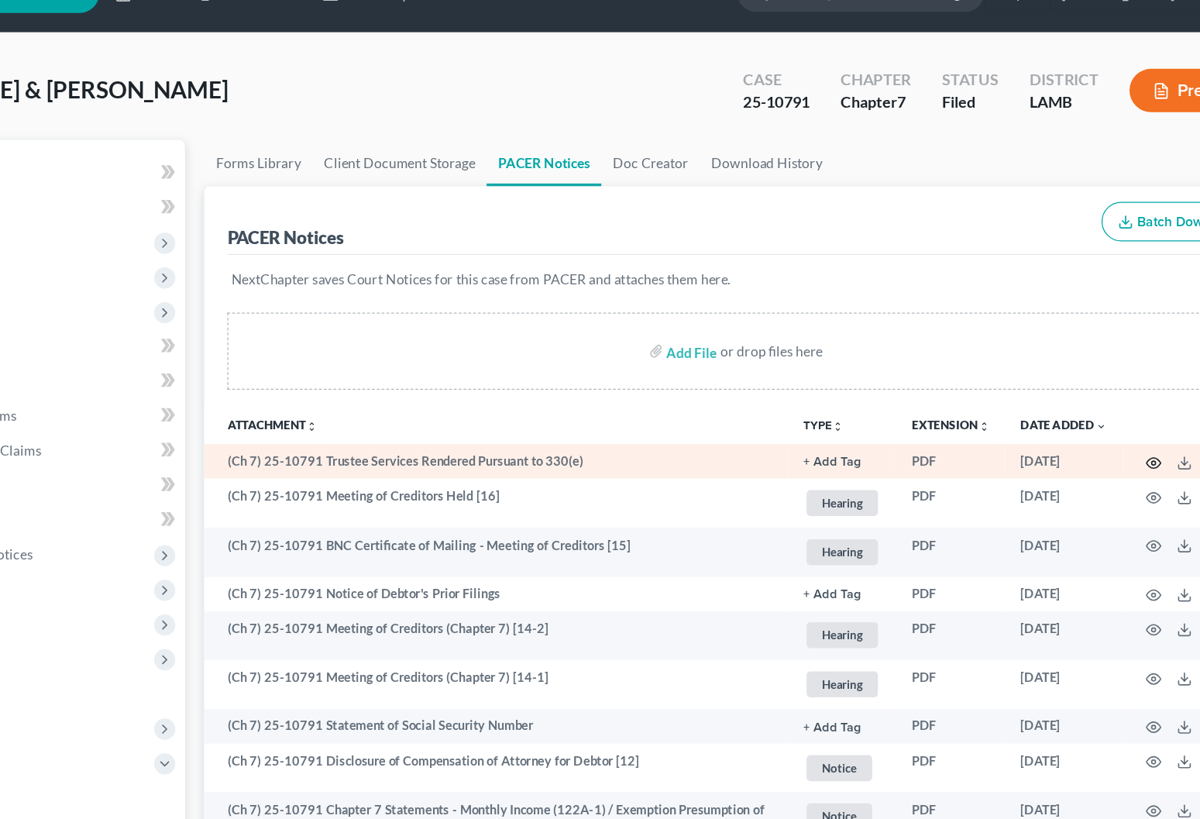
click at [1050, 402] on icon "button" at bounding box center [1076, 408] width 12 height 12
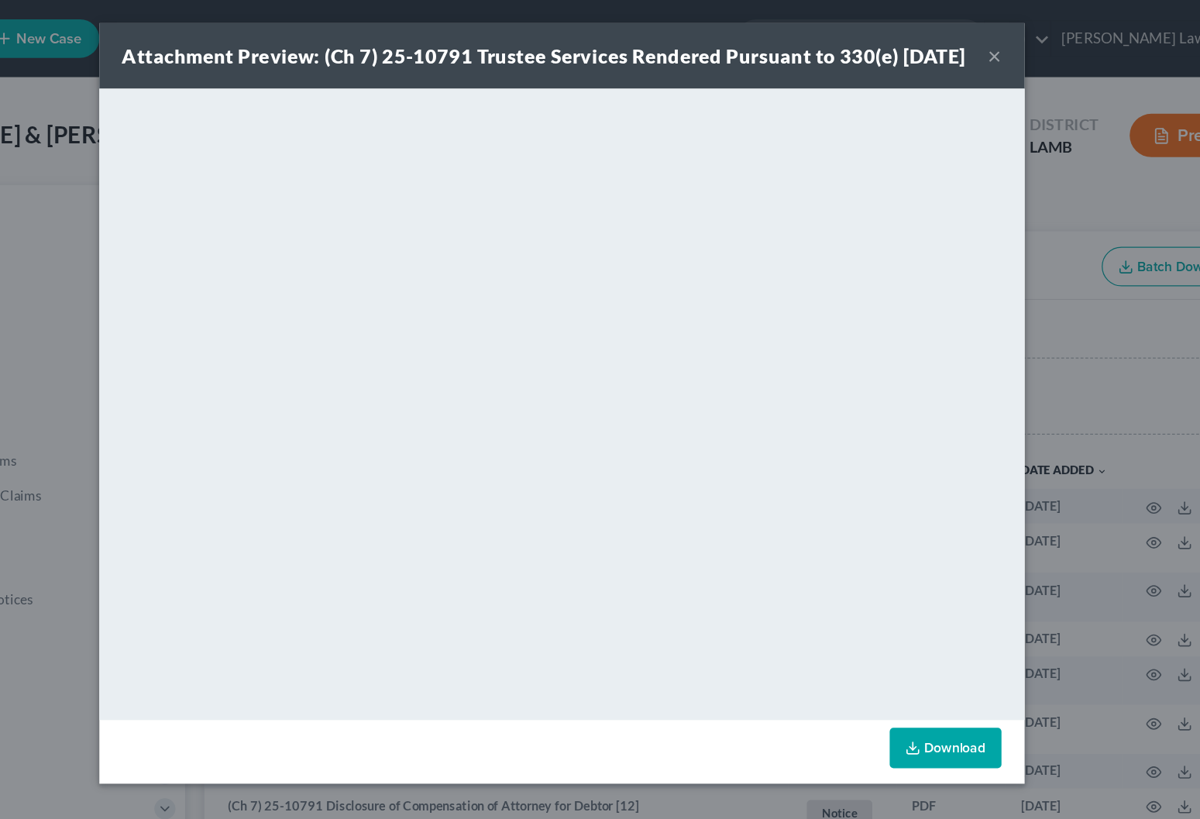
click at [791, 51] on div "Attachment Preview: (Ch 7) 25-10791 Trustee Services Rendered Pursuant to 330(e…" at bounding box center [586, 45] width 678 height 22
click at [943, 53] on button "×" at bounding box center [948, 45] width 11 height 19
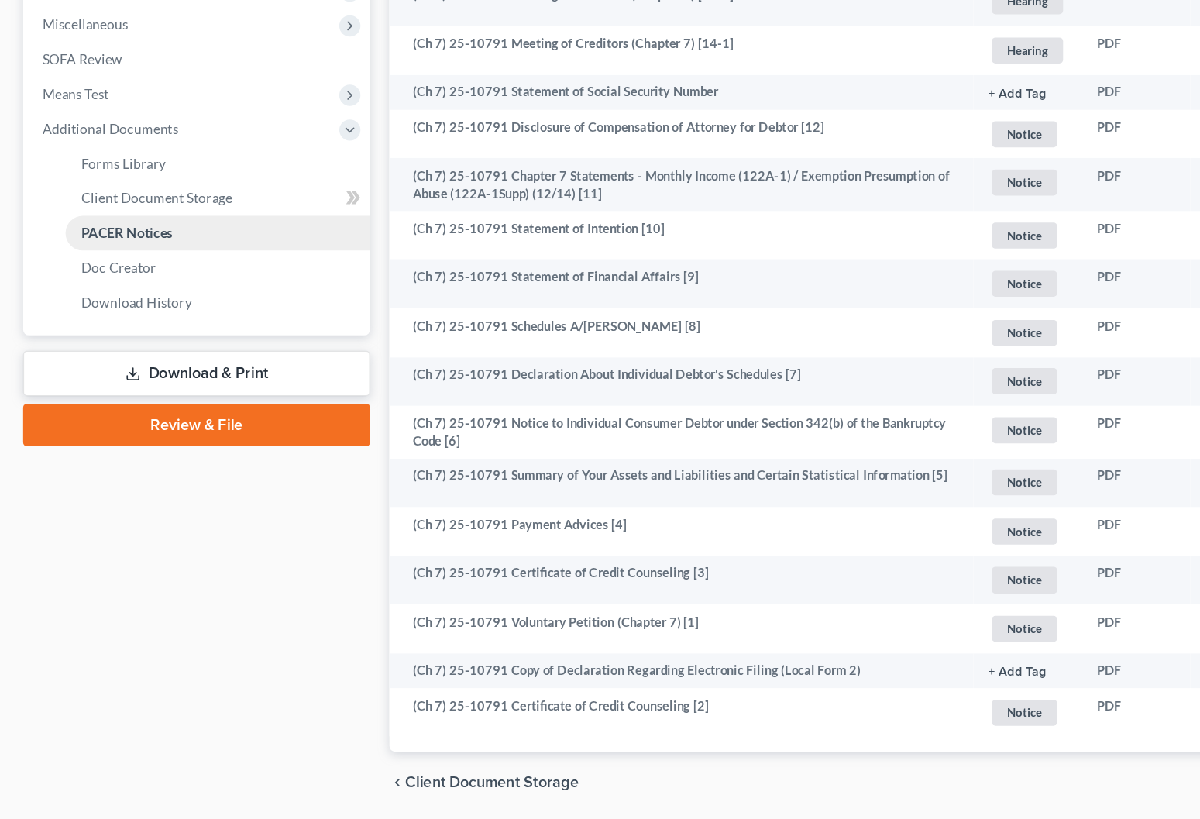
scroll to position [426, 0]
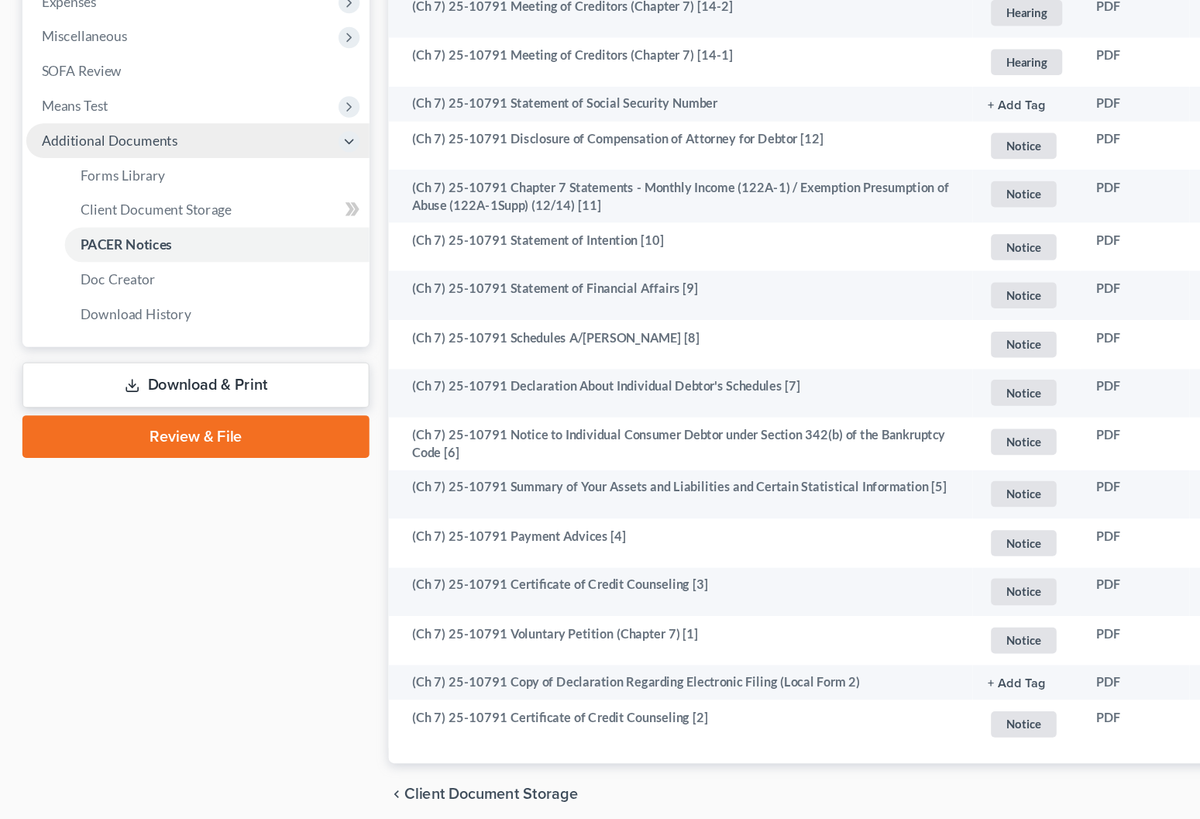
click at [146, 209] on span "Additional Documents" at bounding box center [160, 223] width 276 height 28
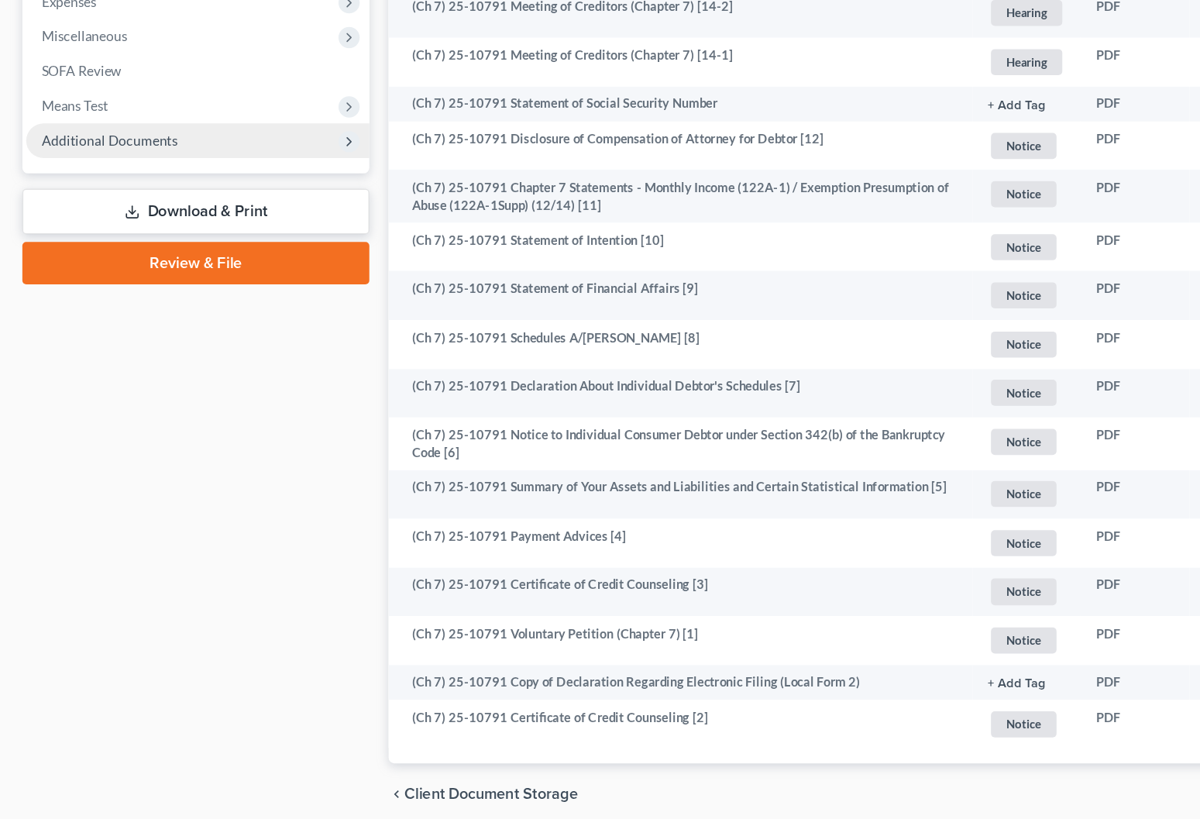
click at [146, 209] on span "Additional Documents" at bounding box center [160, 223] width 276 height 28
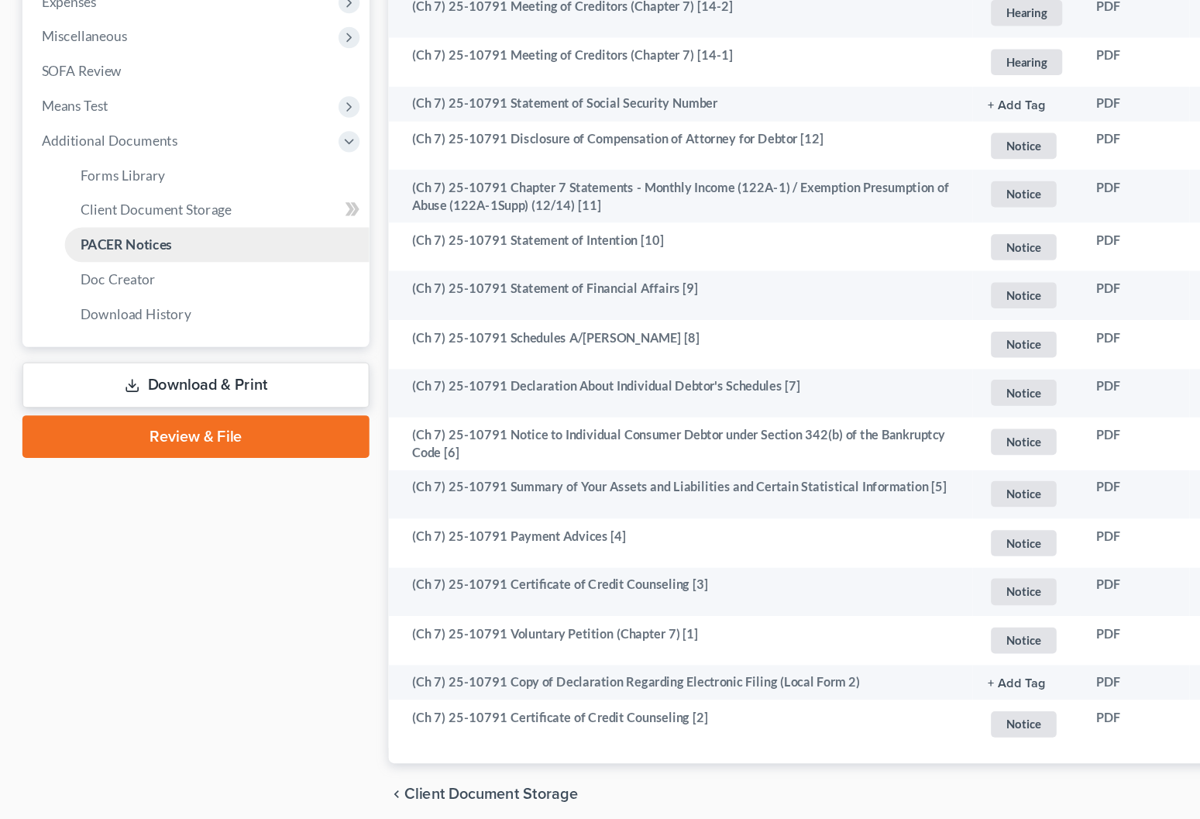
click at [129, 300] on span "PACER Notices" at bounding box center [102, 306] width 74 height 13
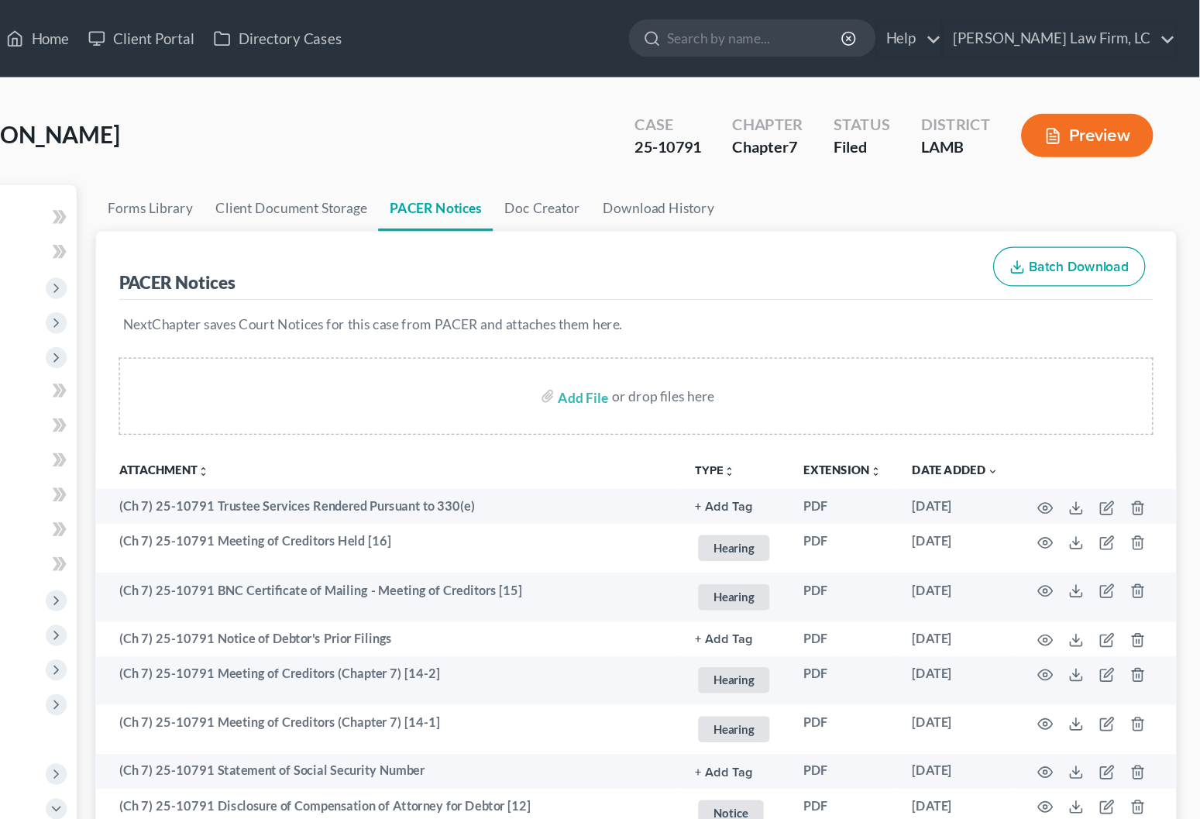
scroll to position [0, 0]
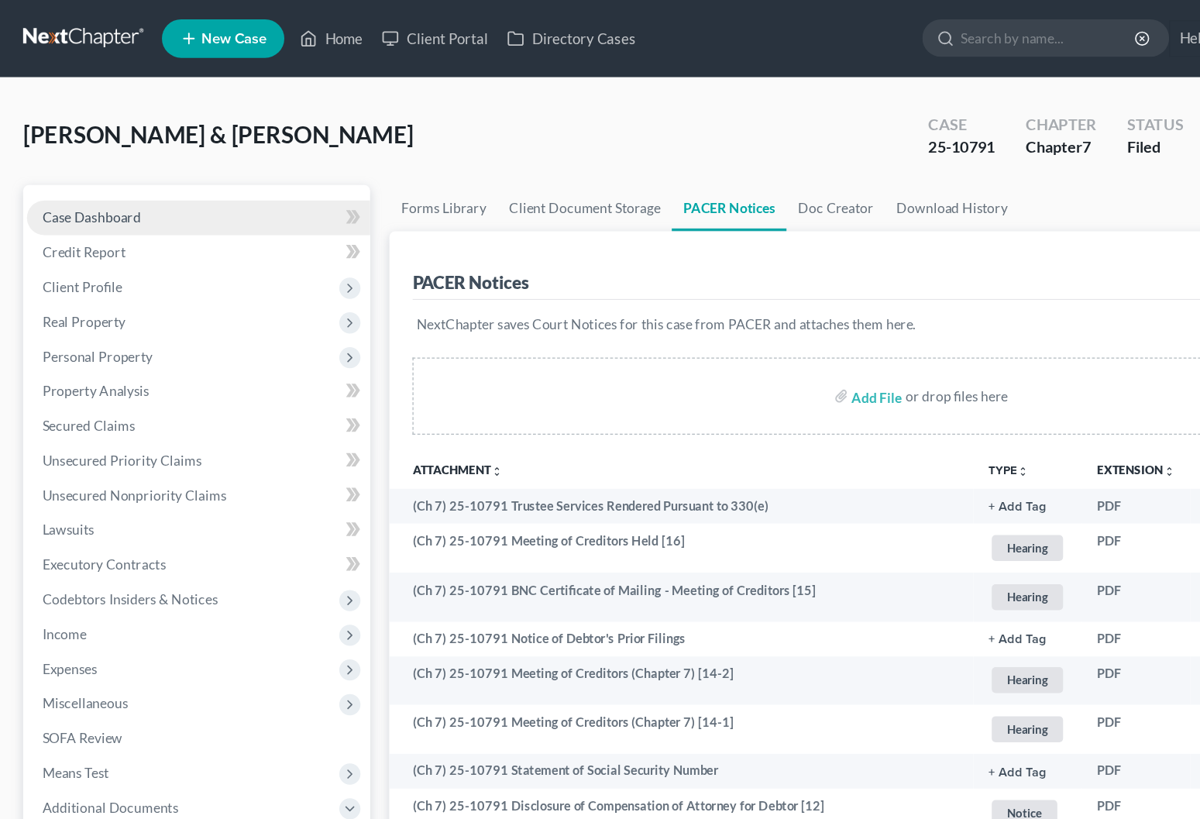
click at [247, 180] on link "Case Dashboard" at bounding box center [160, 175] width 276 height 28
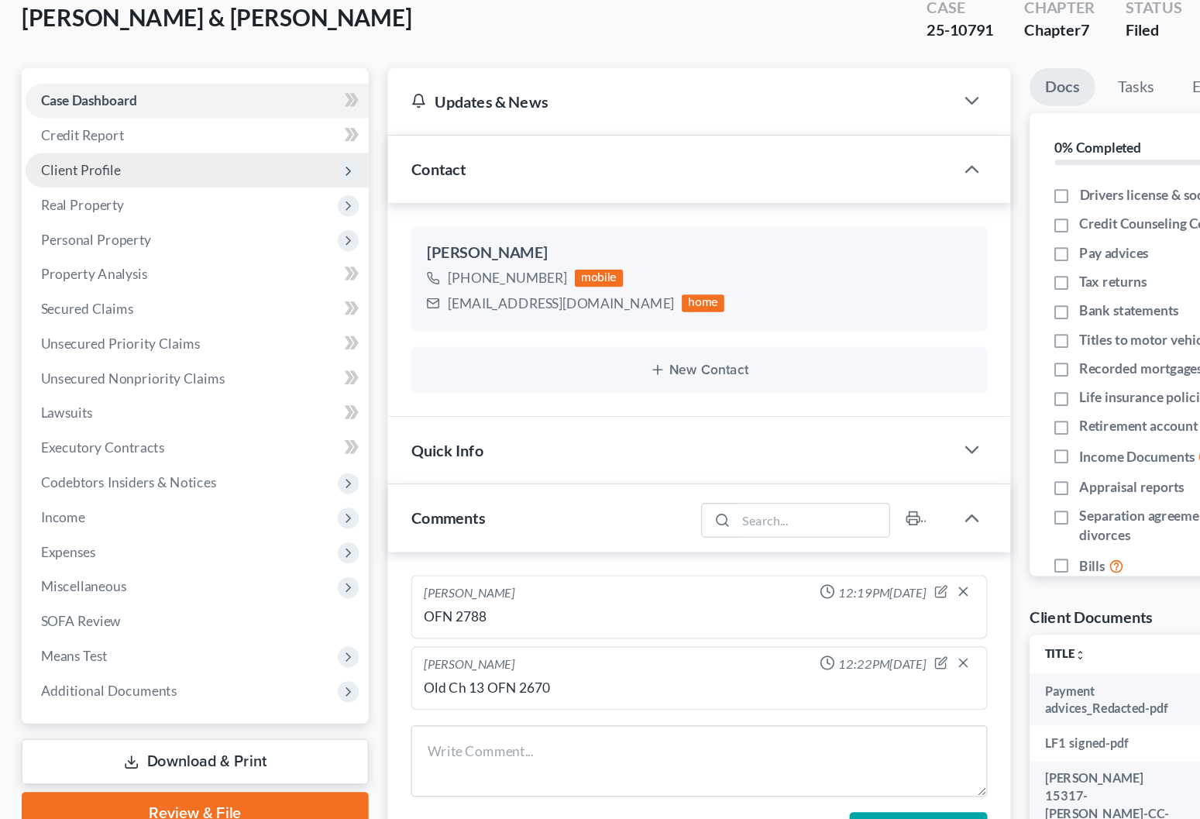
click at [102, 217] on span "Client Profile" at bounding box center [160, 231] width 276 height 28
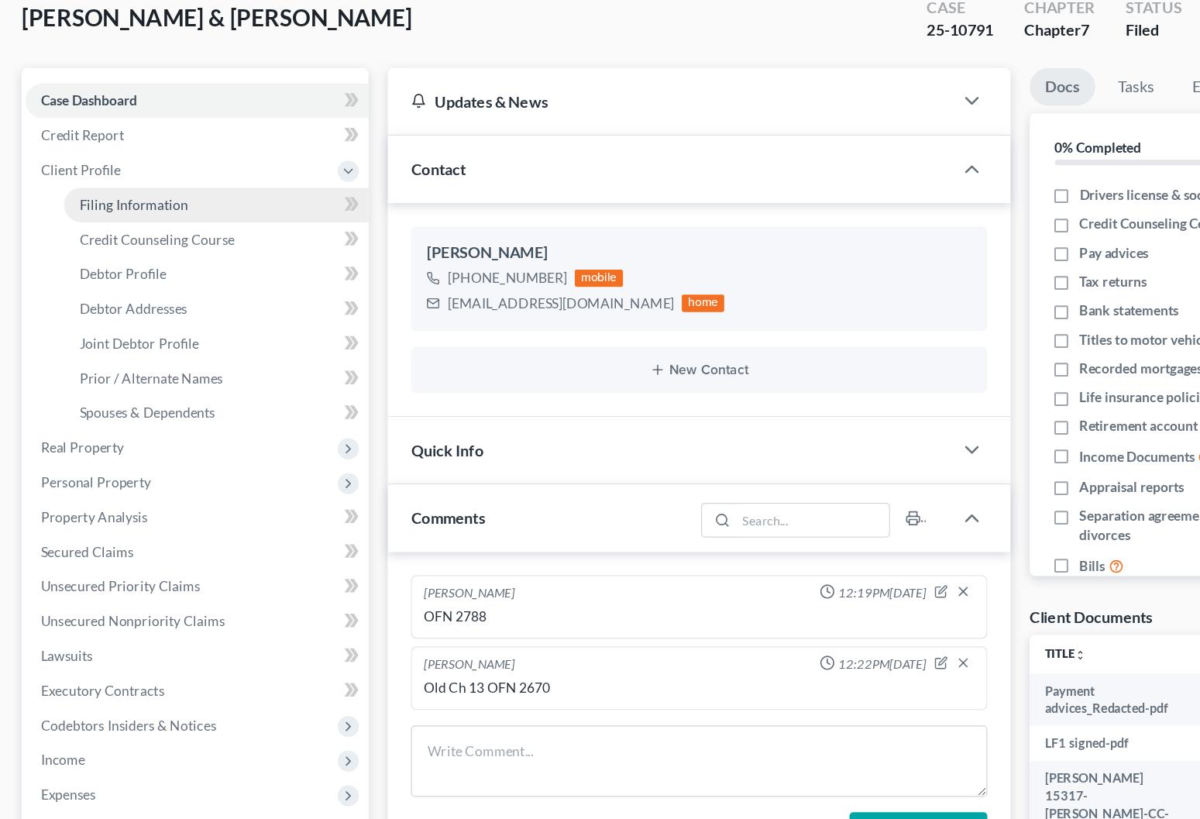
click at [111, 245] on link "Filing Information" at bounding box center [175, 259] width 245 height 28
select select "1"
select select "0"
select select "35"
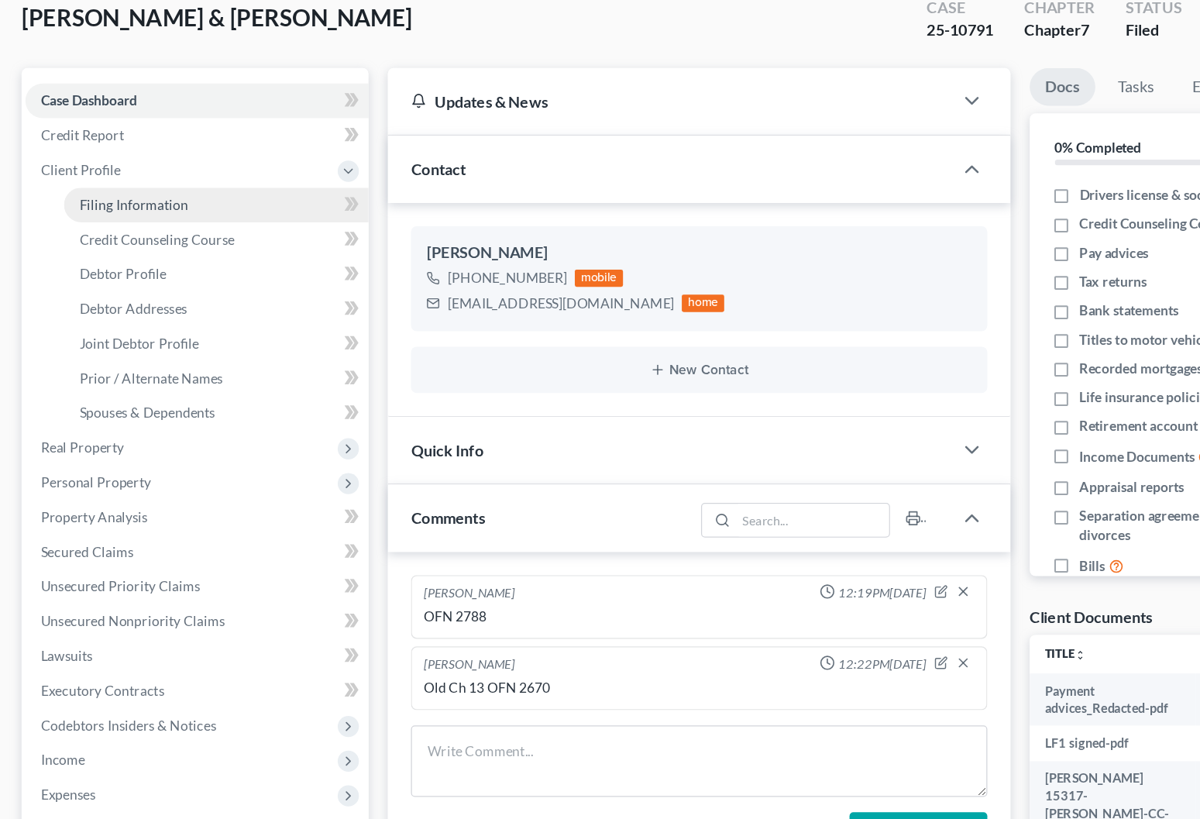
select select "0"
select select "19"
